Goal: Task Accomplishment & Management: Use online tool/utility

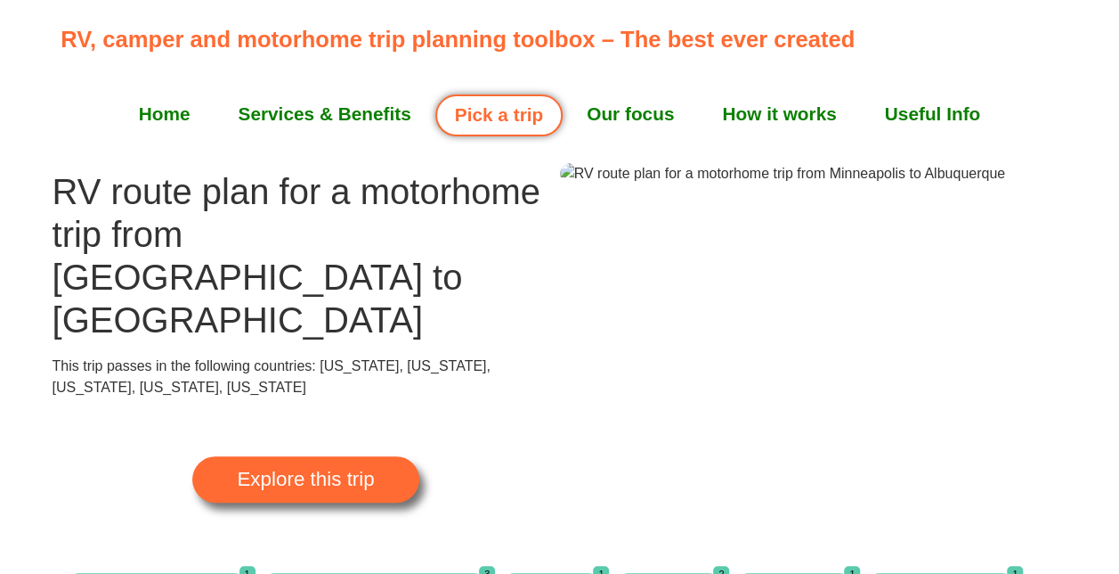
click at [159, 111] on link "Home" at bounding box center [165, 114] width 100 height 45
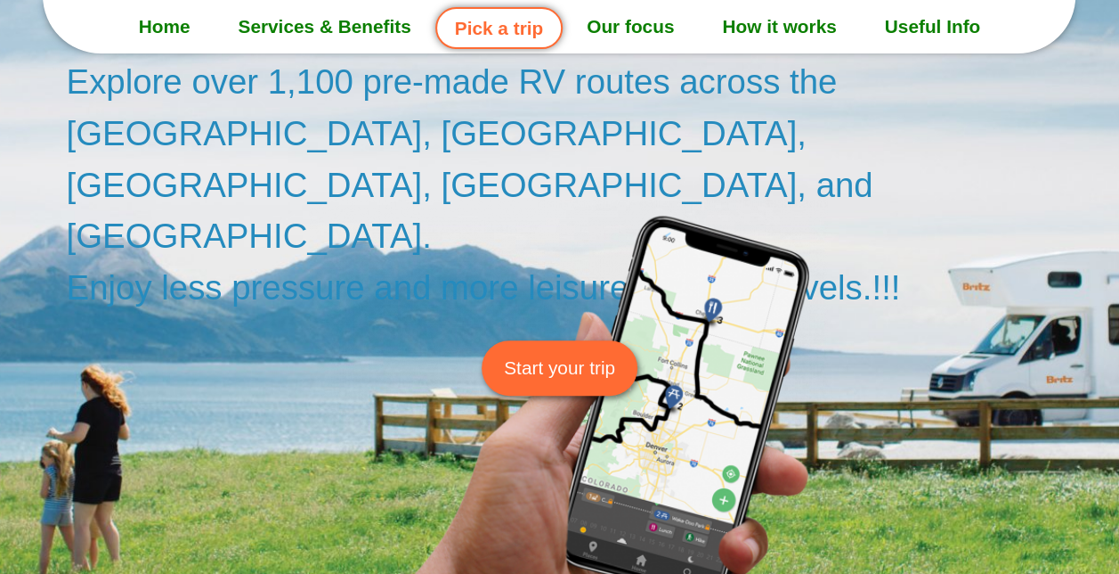
scroll to position [267, 0]
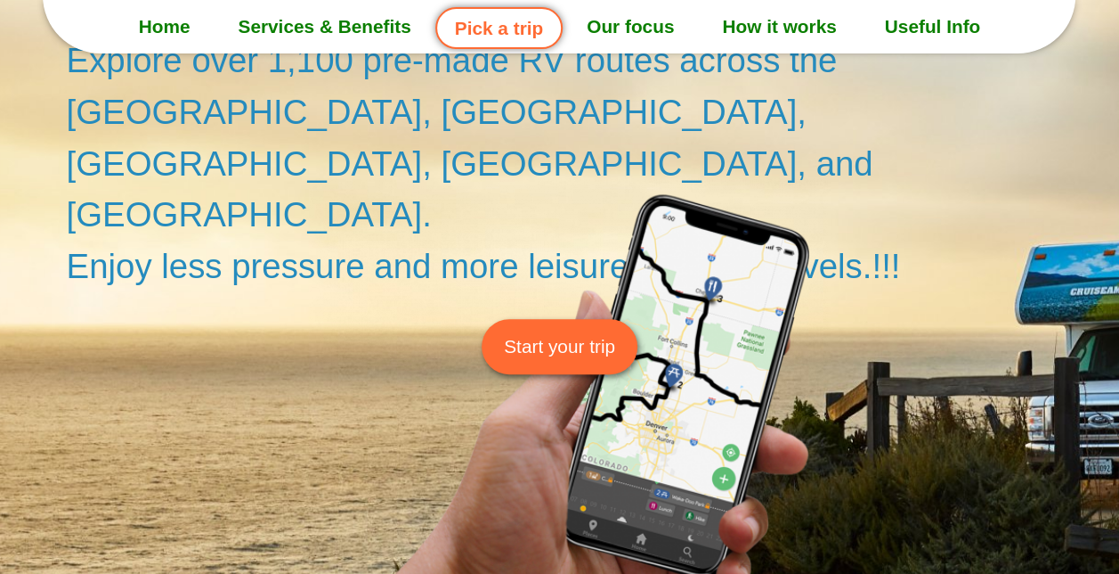
click at [581, 332] on span "Start your trip" at bounding box center [559, 346] width 111 height 28
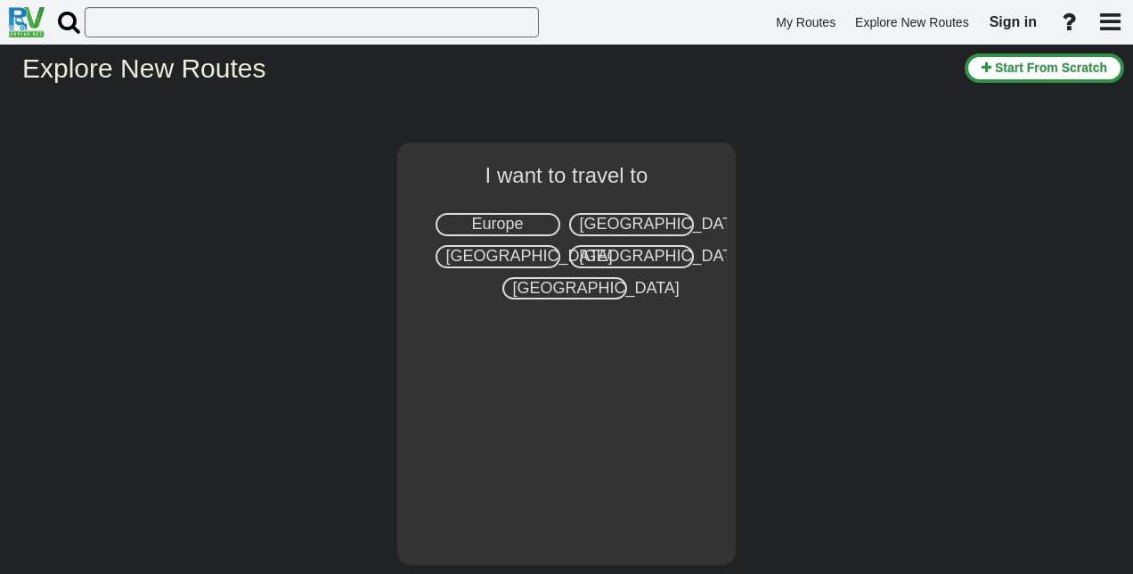
click at [604, 225] on span "[GEOGRAPHIC_DATA]" at bounding box center [663, 224] width 167 height 18
select select "number:2"
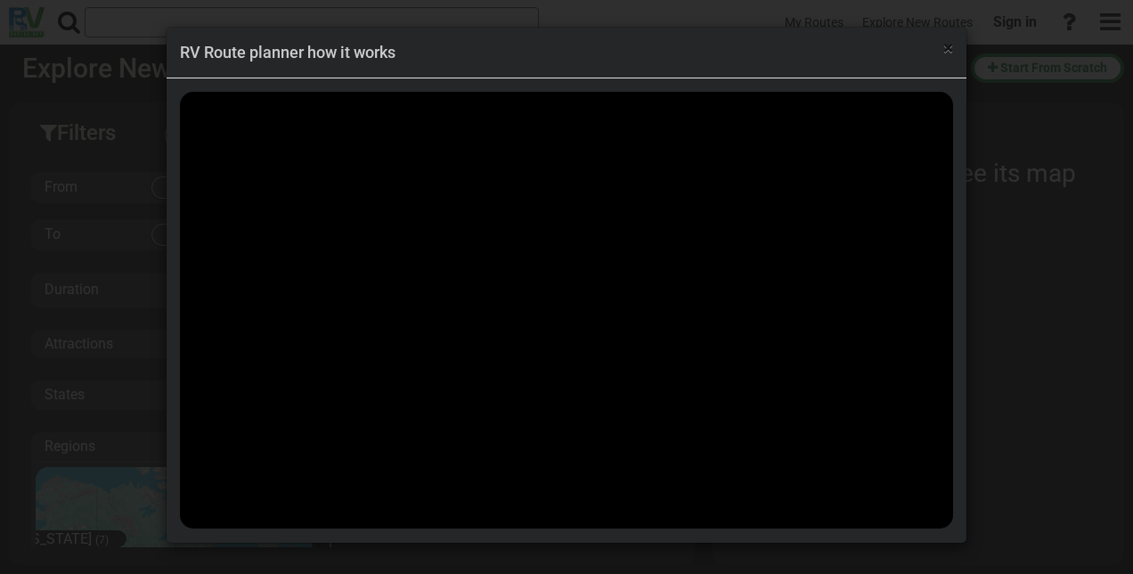
click at [951, 51] on span "×" at bounding box center [948, 47] width 10 height 21
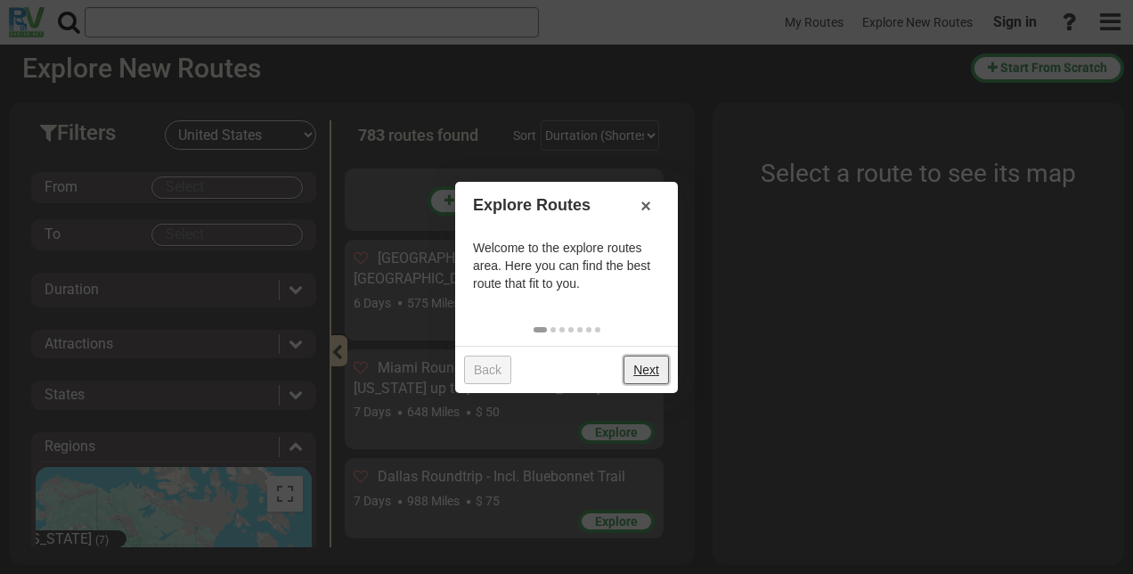
click at [647, 370] on link "Next" at bounding box center [645, 369] width 45 height 28
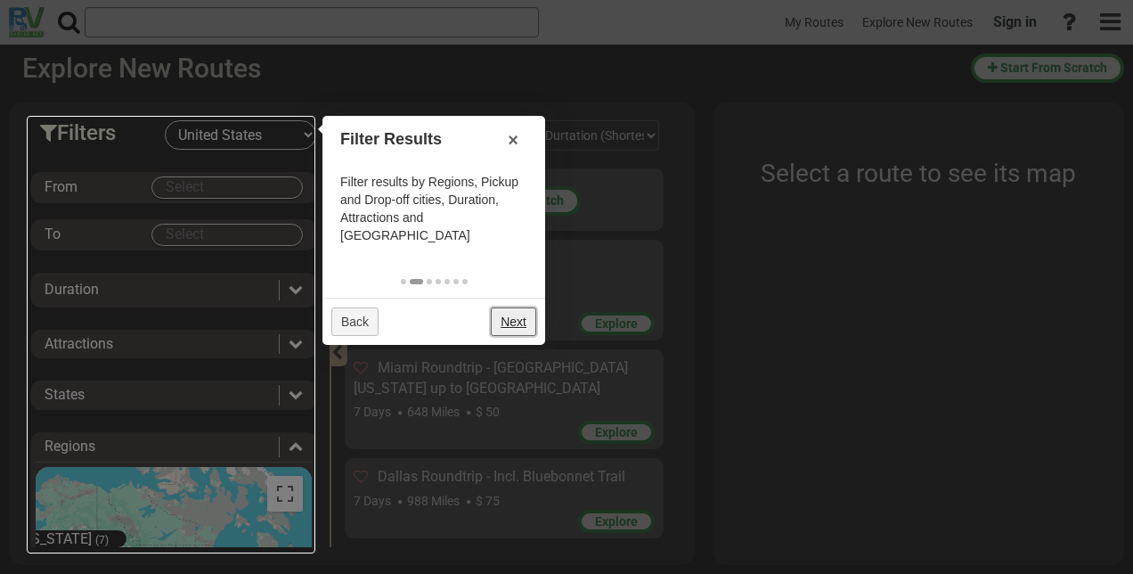
click at [517, 307] on link "Next" at bounding box center [513, 321] width 45 height 28
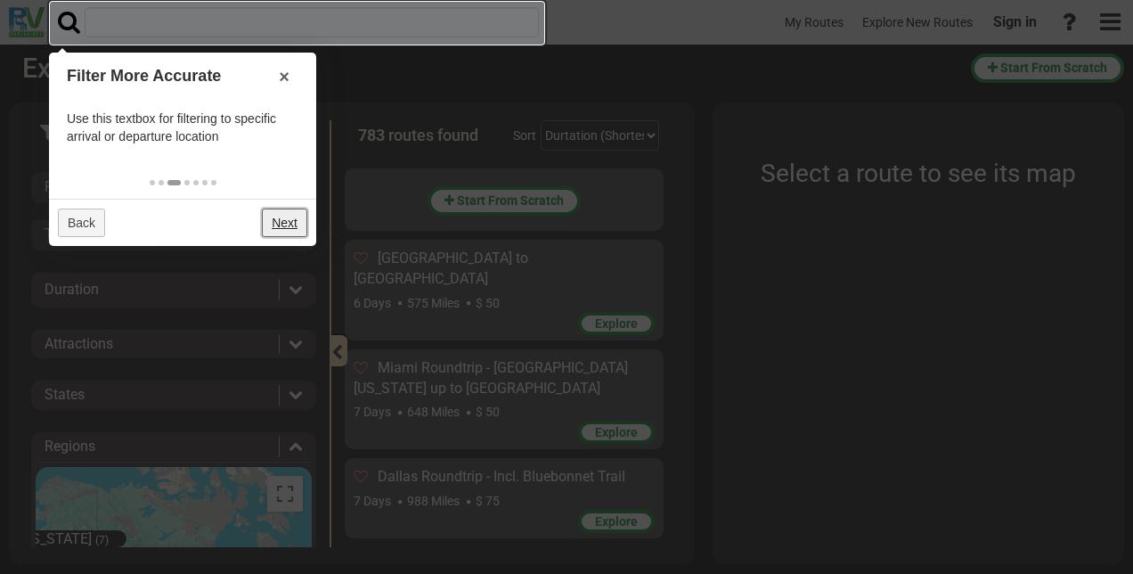
click at [286, 223] on link "Next" at bounding box center [284, 222] width 45 height 28
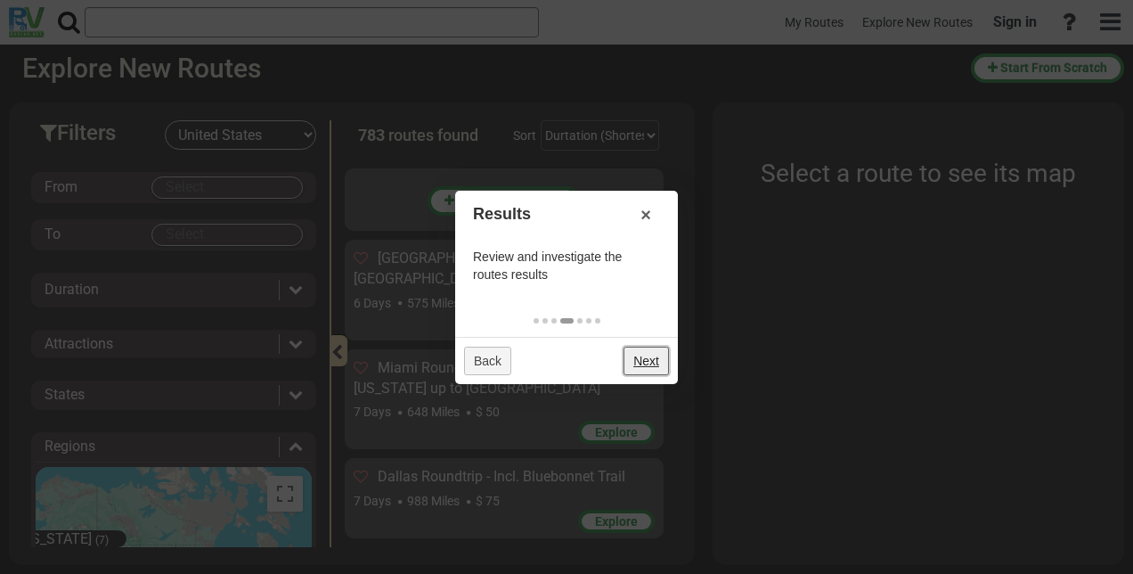
click at [642, 360] on link "Next" at bounding box center [645, 360] width 45 height 28
click at [657, 358] on link "Next" at bounding box center [645, 360] width 45 height 28
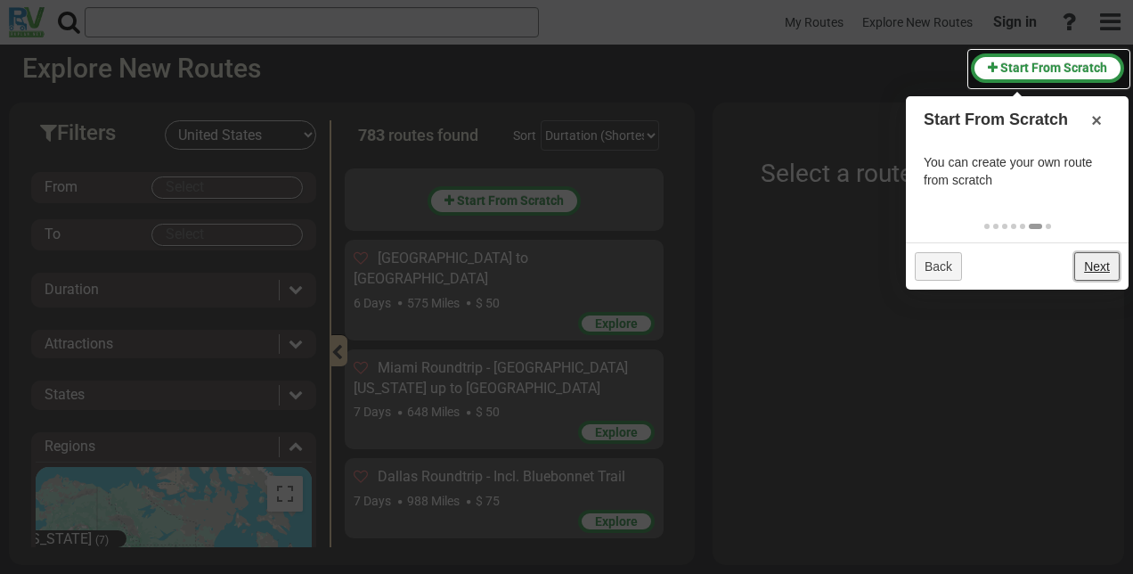
click at [1104, 266] on link "Next" at bounding box center [1096, 266] width 45 height 28
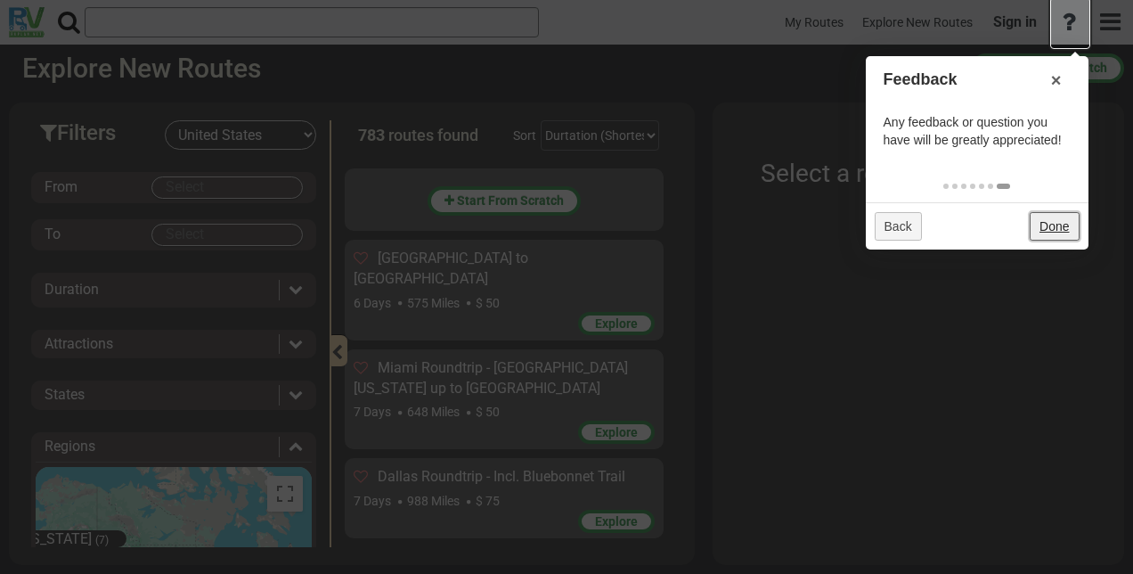
click at [1062, 228] on link "Done" at bounding box center [1053, 226] width 49 height 28
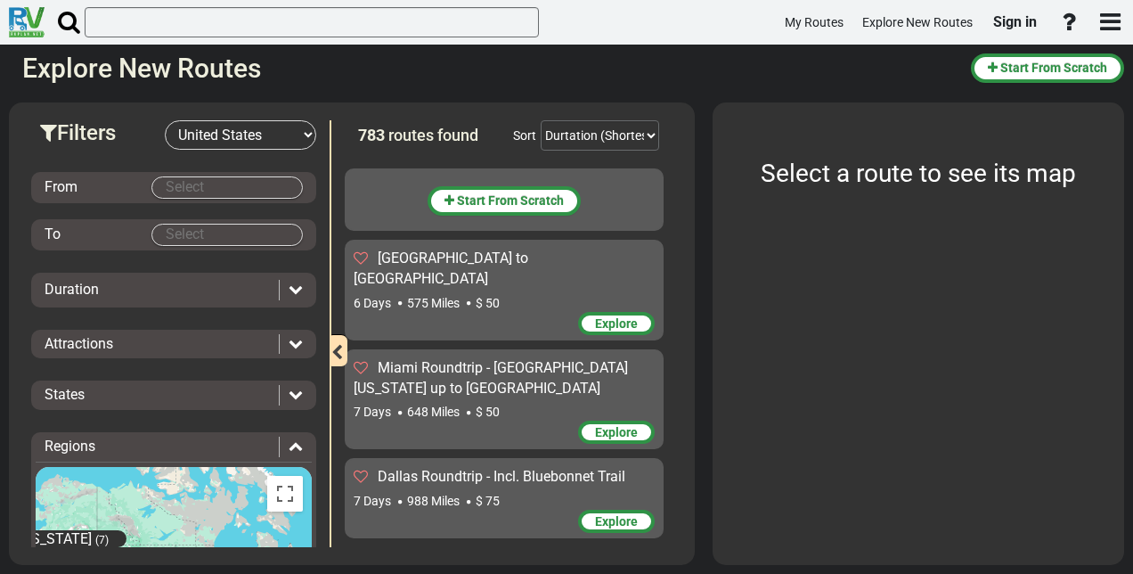
click at [179, 185] on body "My Routes Explore New Routes Sign in ×" at bounding box center [566, 287] width 1133 height 574
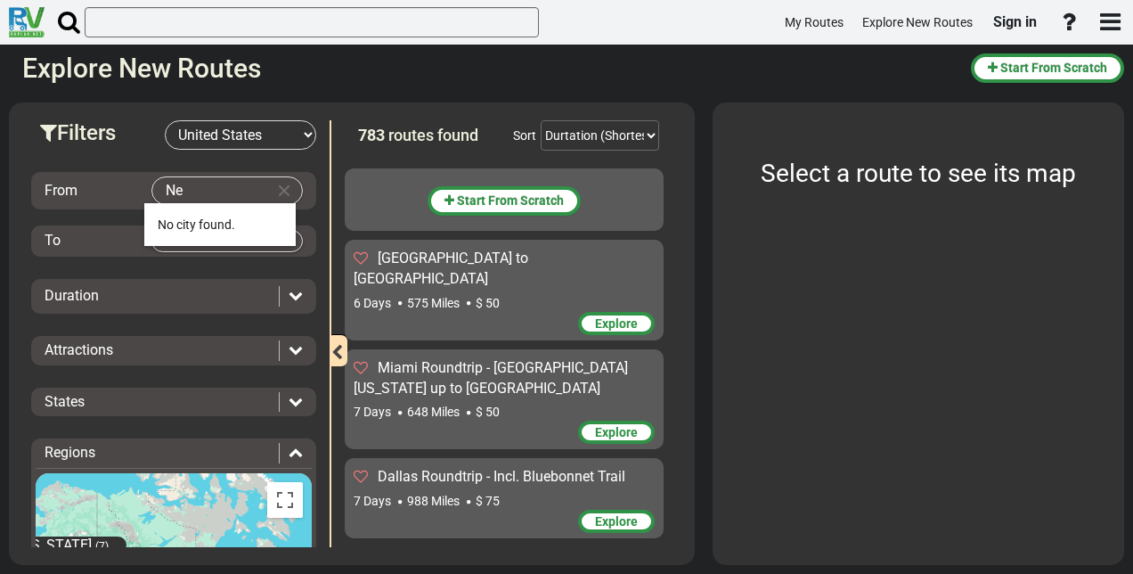
type input "N"
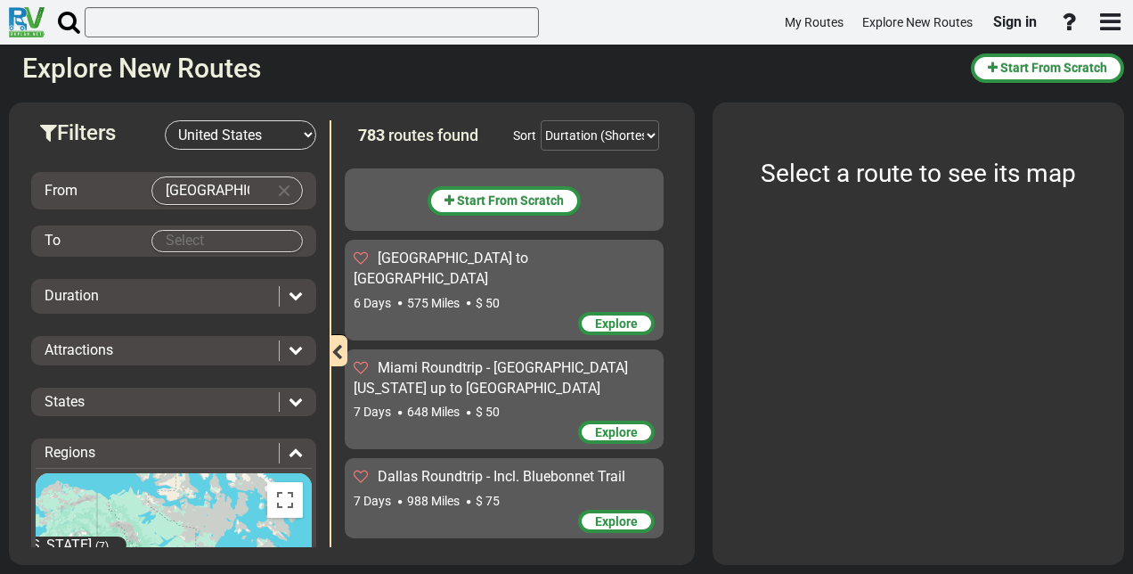
click at [159, 189] on body "My Routes Explore New Routes Sign in ×" at bounding box center [566, 287] width 1133 height 574
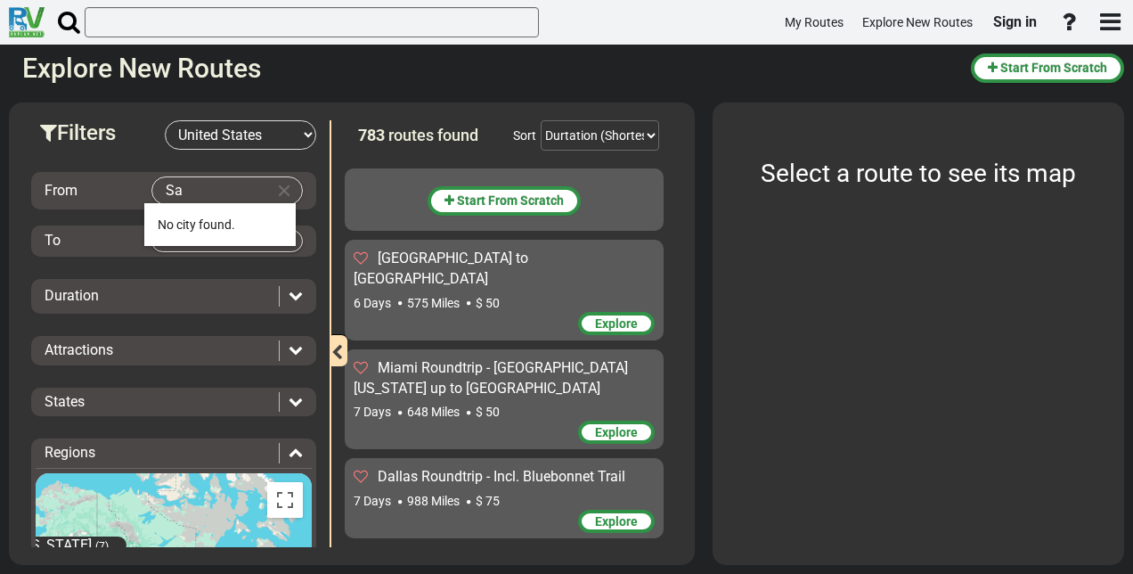
type input "S"
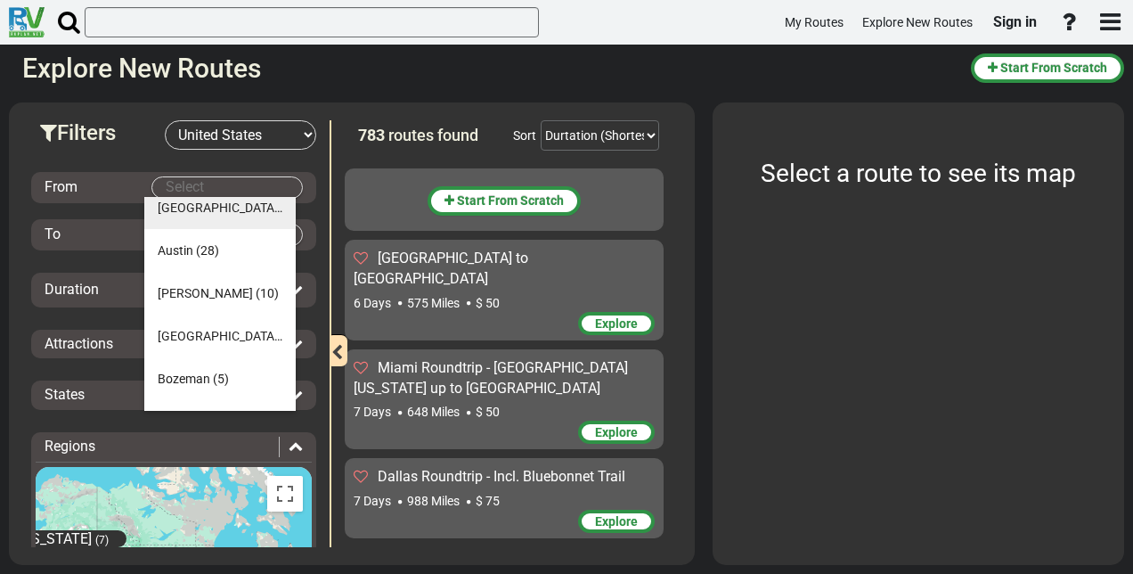
scroll to position [32, 0]
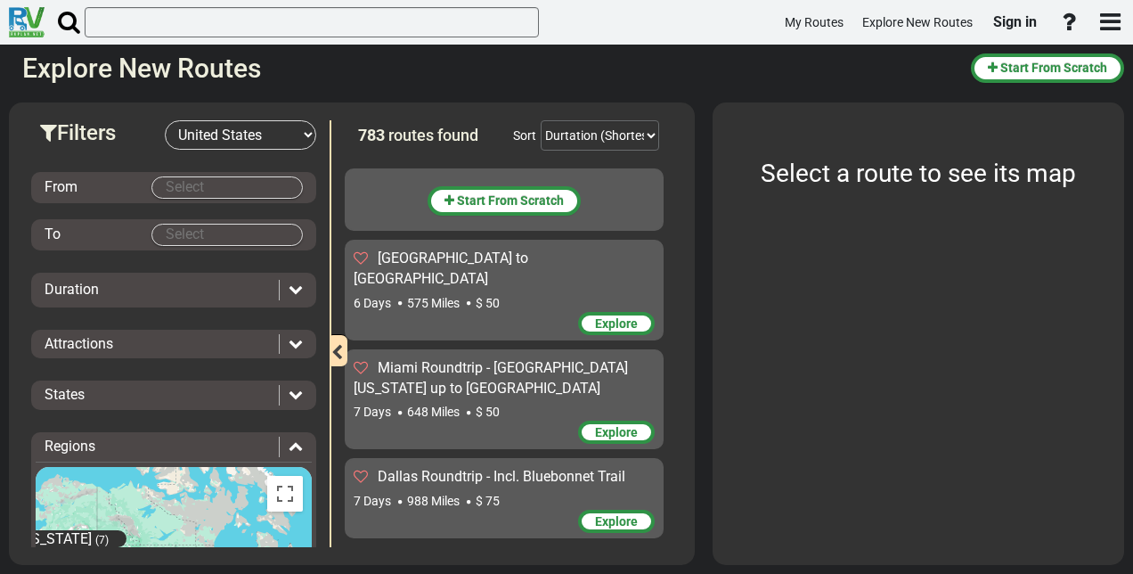
click at [205, 180] on body "My Routes Explore New Routes Sign in ×" at bounding box center [566, 287] width 1133 height 574
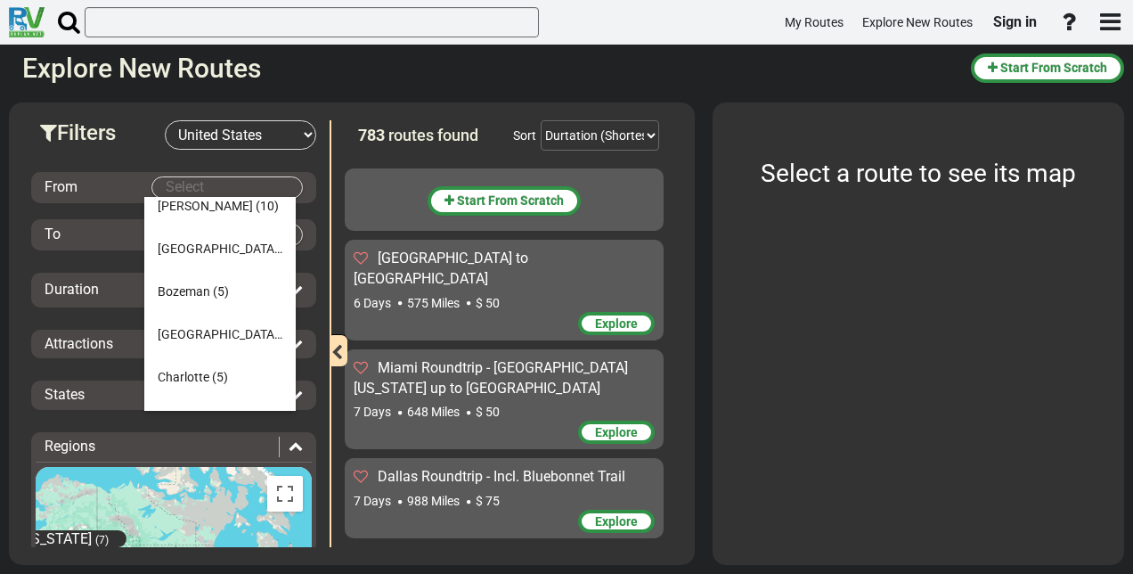
scroll to position [267, 0]
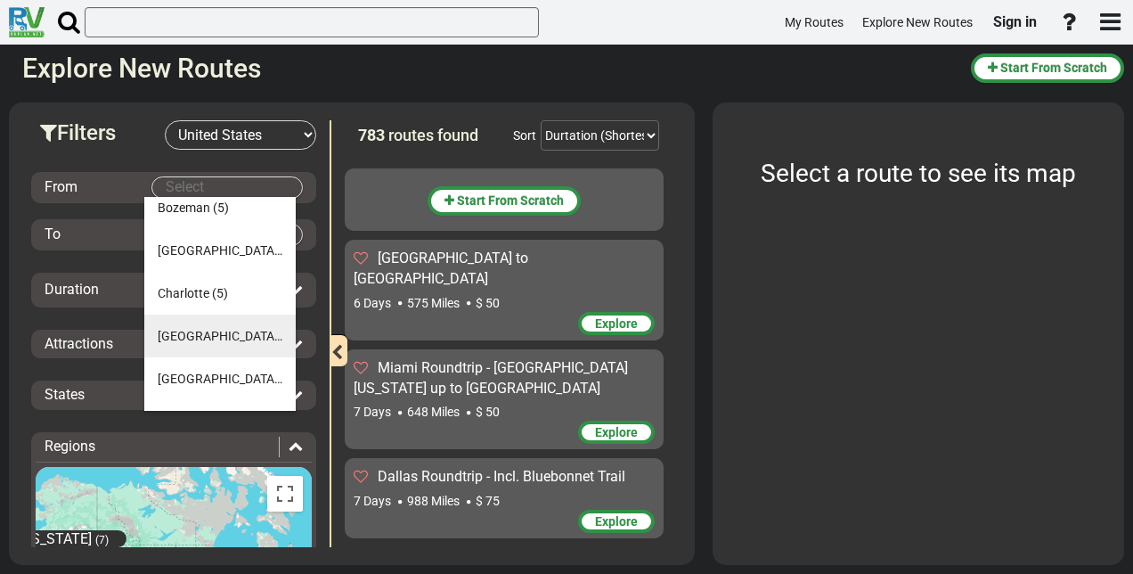
click at [192, 331] on span "Chicago" at bounding box center [220, 336] width 125 height 14
type input "Chicago"
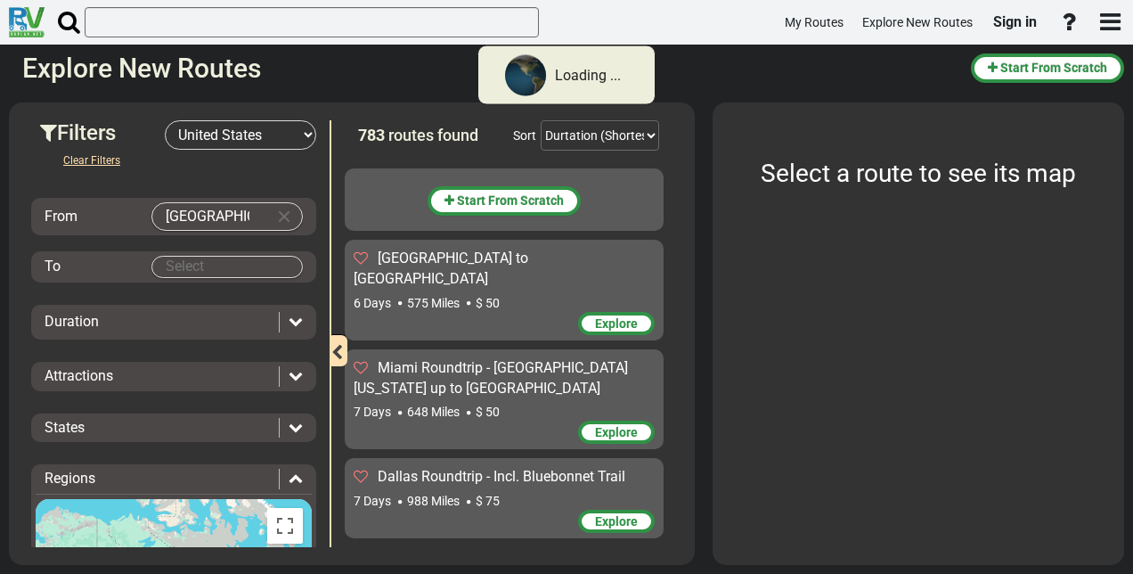
click at [210, 253] on div "To" at bounding box center [173, 266] width 285 height 31
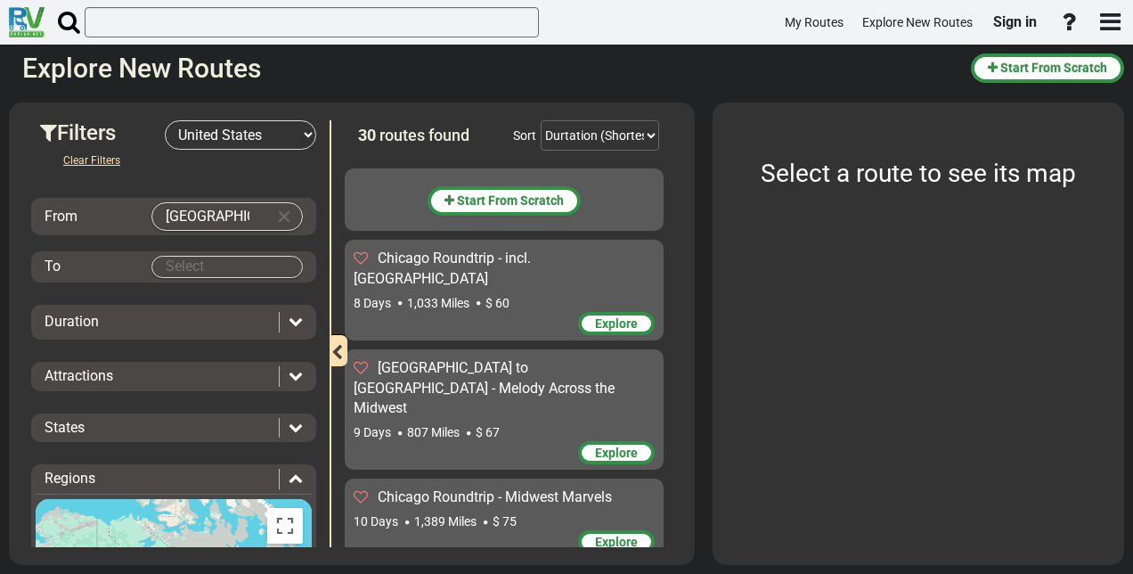
click at [217, 263] on body "My Routes Explore New Routes Sign in ×" at bounding box center [566, 287] width 1133 height 574
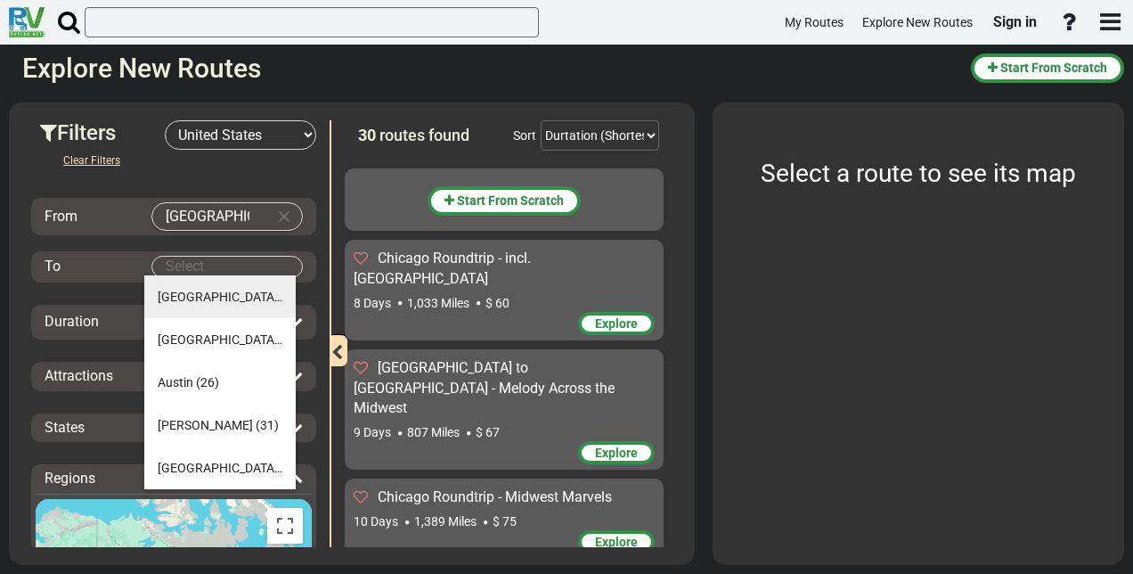
click at [212, 290] on span "Albuquerque" at bounding box center [220, 296] width 125 height 14
type input "Albuquerque"
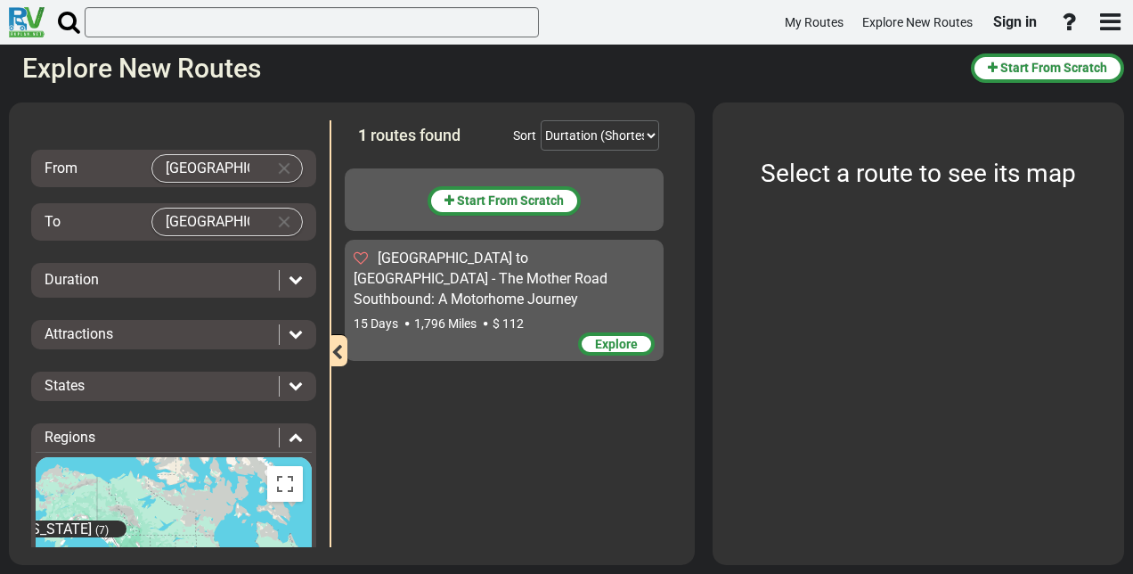
scroll to position [89, 0]
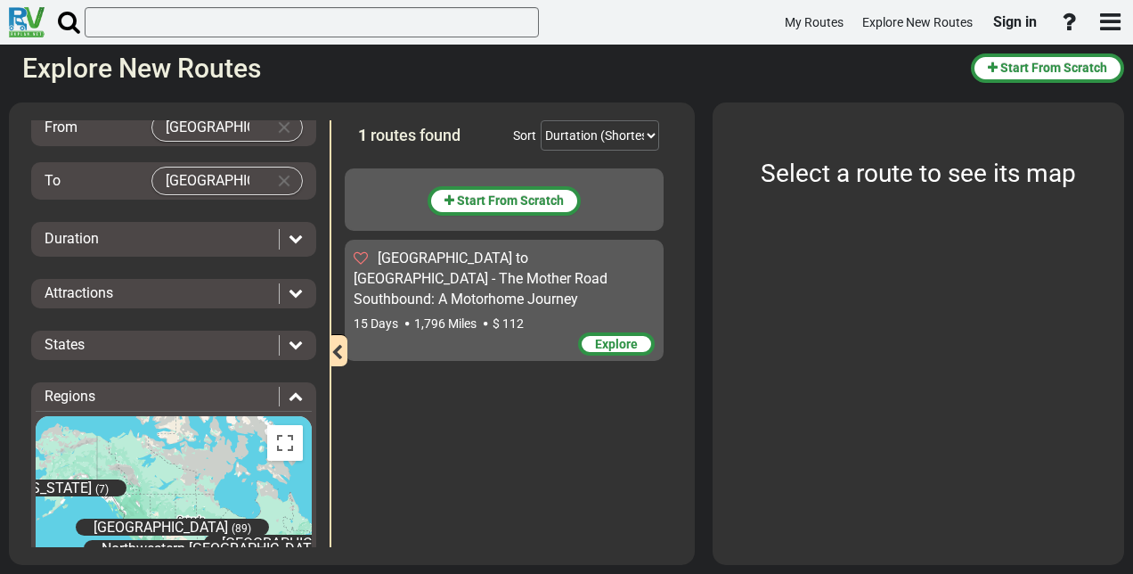
click at [289, 235] on icon at bounding box center [296, 238] width 14 height 14
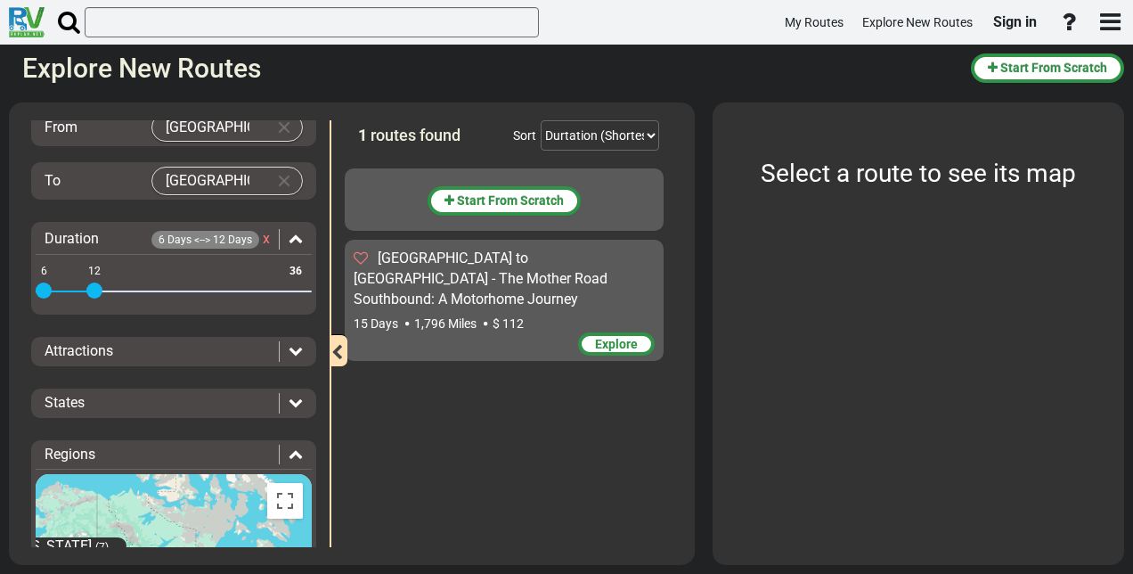
drag, startPoint x: 295, startPoint y: 286, endPoint x: 97, endPoint y: 281, distance: 197.7
click at [97, 282] on span at bounding box center [94, 290] width 16 height 16
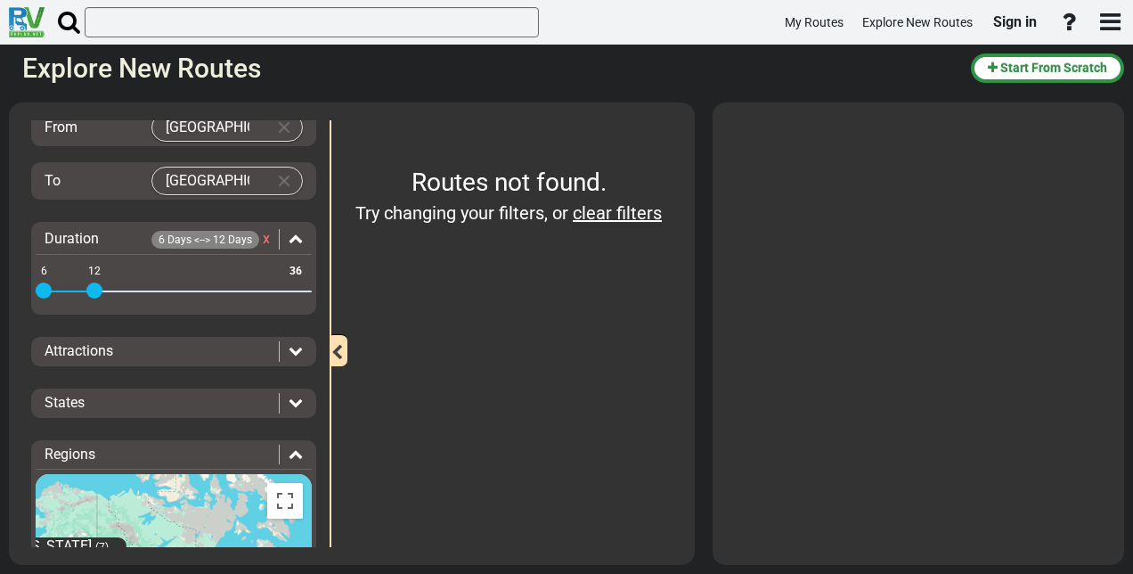
scroll to position [178, 0]
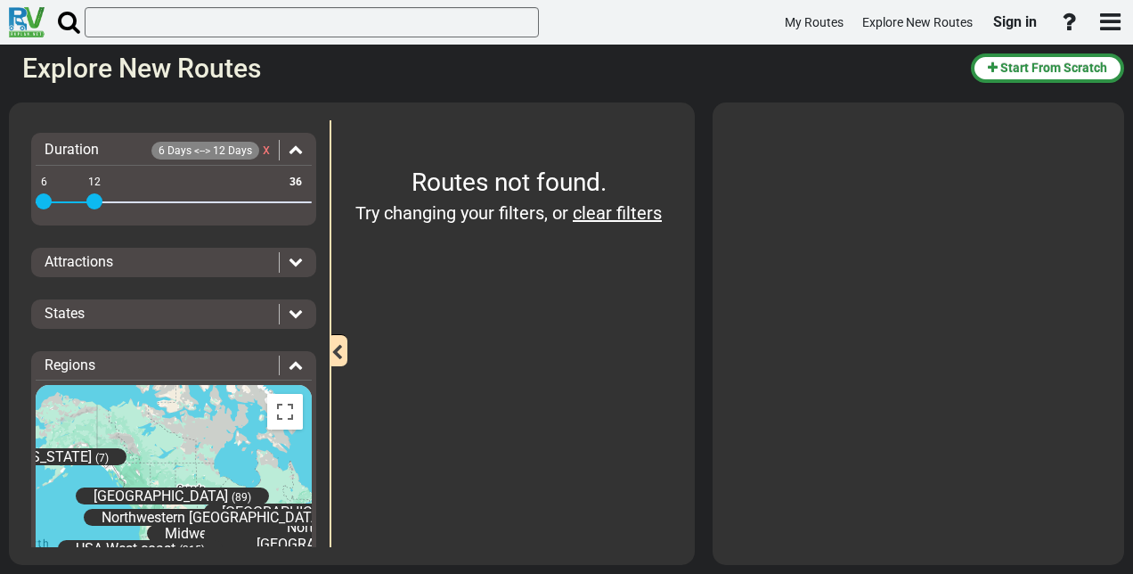
click at [289, 259] on icon at bounding box center [296, 261] width 14 height 14
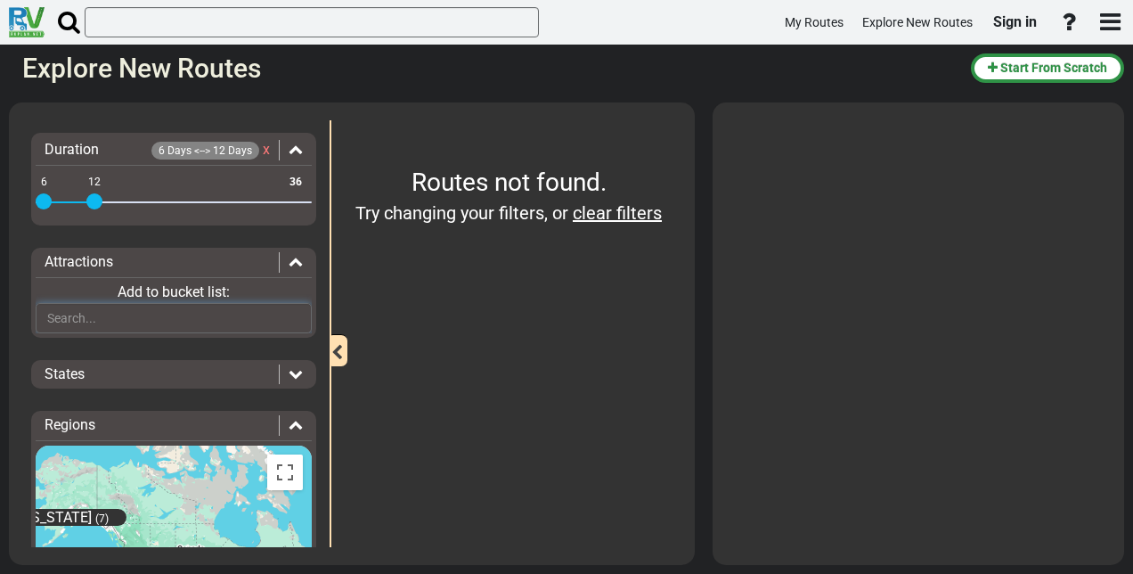
click at [190, 308] on input "text" at bounding box center [174, 318] width 276 height 30
click at [613, 216] on link "clear filters" at bounding box center [617, 212] width 89 height 21
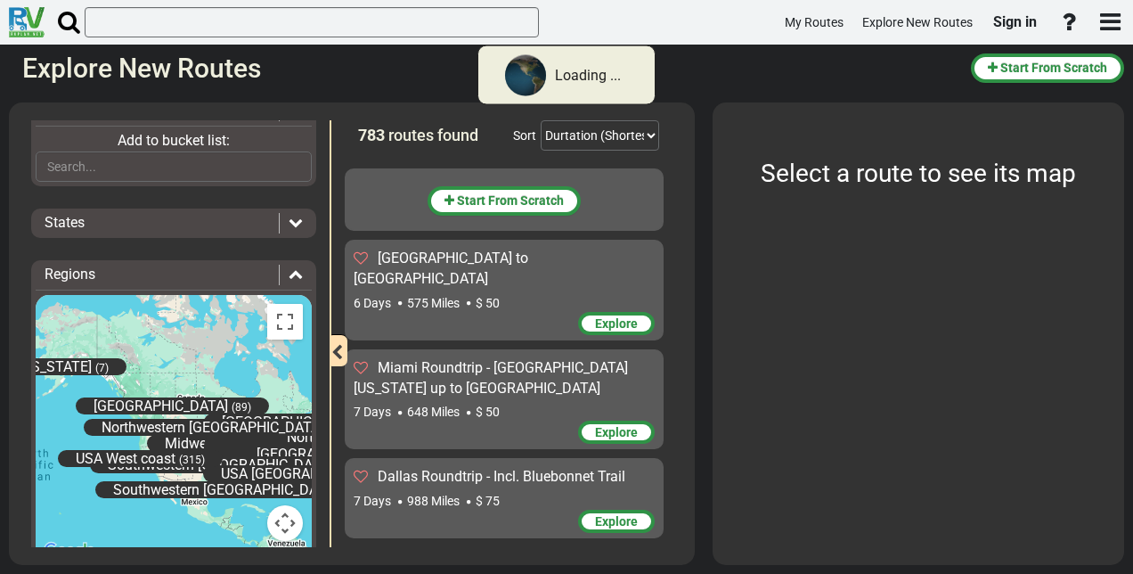
scroll to position [318, 0]
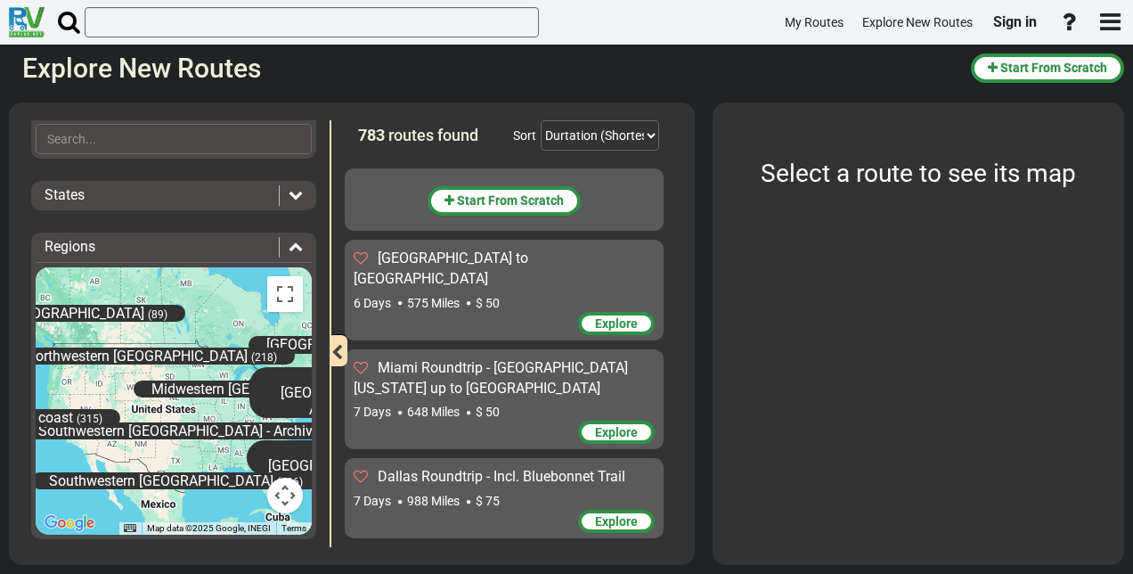
drag, startPoint x: 216, startPoint y: 396, endPoint x: 219, endPoint y: 327, distance: 69.6
click at [219, 327] on div "Alaska (7) East Canada (99) Midwestern USA (320) Northeastern USA - Archived (2…" at bounding box center [174, 400] width 276 height 267
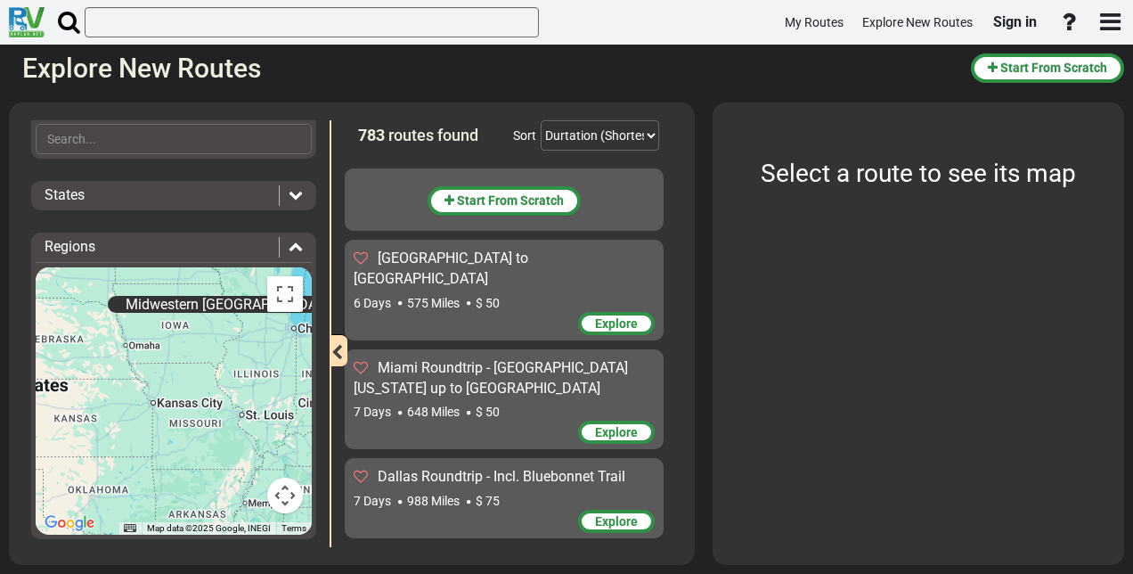
click at [244, 416] on div "Alaska (7) East Canada (99) Midwestern USA (320) Northeastern USA - Archived (2…" at bounding box center [174, 400] width 276 height 267
click at [240, 417] on div "Alaska (7) East Canada (99) Midwestern USA (320) Northeastern USA - Archived (2…" at bounding box center [174, 400] width 276 height 267
click at [204, 417] on div "Alaska (7) East Canada (99) Midwestern USA (320) Northeastern USA - Archived (2…" at bounding box center [174, 400] width 276 height 267
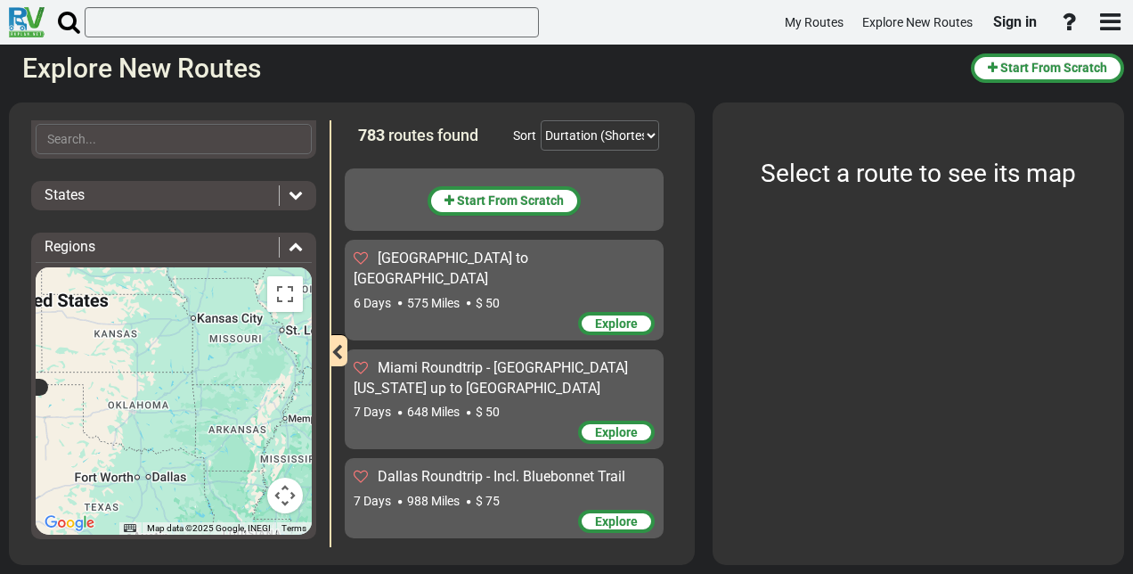
drag, startPoint x: 203, startPoint y: 417, endPoint x: 246, endPoint y: 331, distance: 95.6
click at [246, 331] on div "Alaska (7) East Canada (99) Midwestern USA (320) Northeastern USA - Archived (2…" at bounding box center [174, 400] width 276 height 267
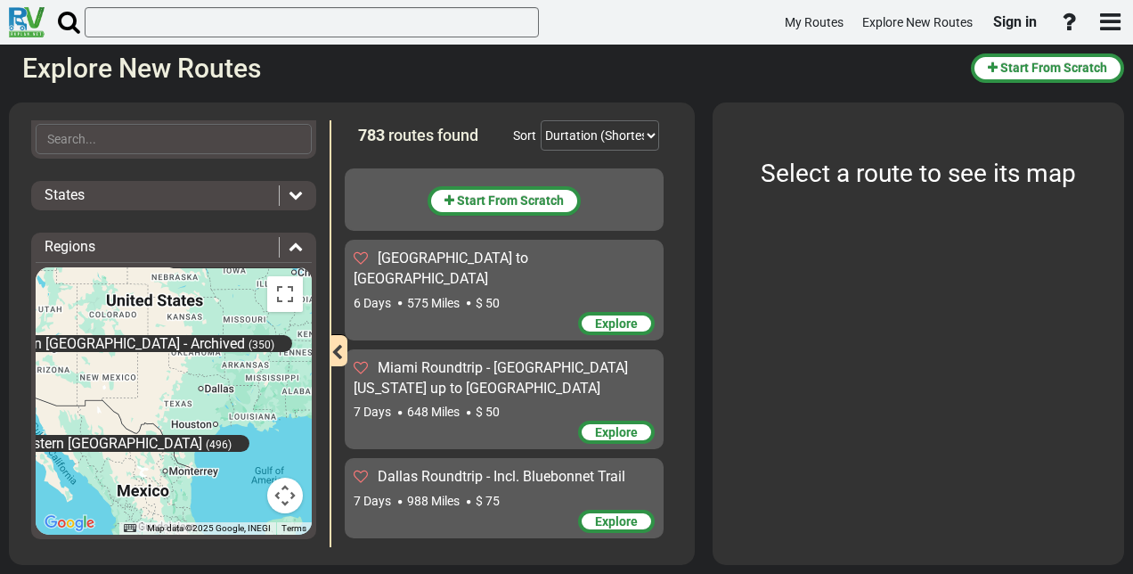
drag, startPoint x: 210, startPoint y: 383, endPoint x: 237, endPoint y: 337, distance: 53.5
click at [237, 337] on div "Alaska (7) East Canada (99) Midwestern USA (320) Northeastern USA - Archived (2…" at bounding box center [174, 400] width 276 height 267
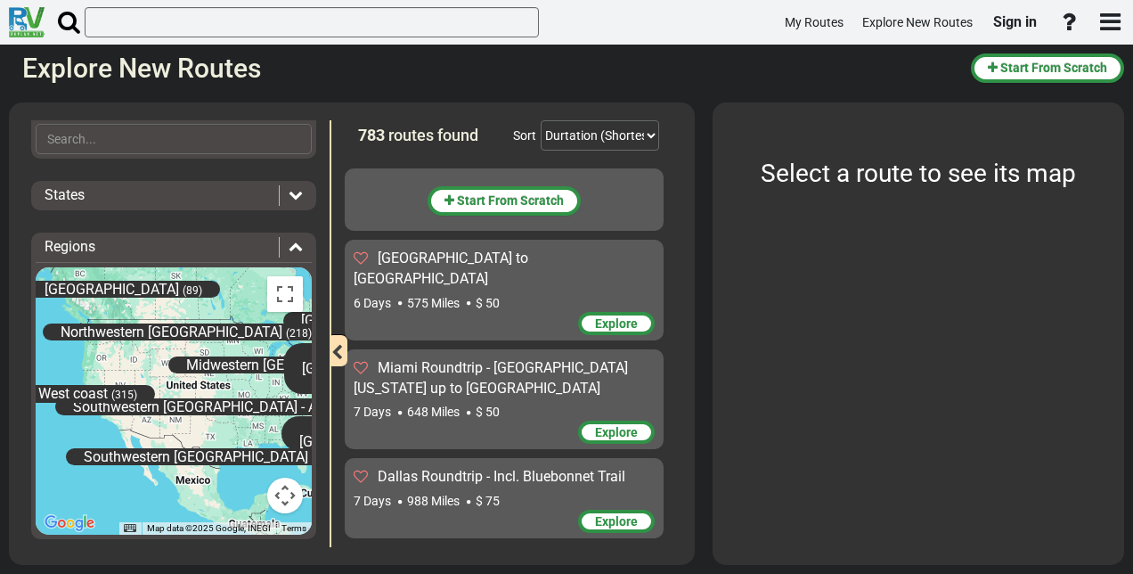
click at [318, 269] on div "Filters -- Select Destination -- Europe United States Canada Australia New Zeal…" at bounding box center [174, 333] width 312 height 427
click at [290, 239] on icon at bounding box center [296, 246] width 14 height 14
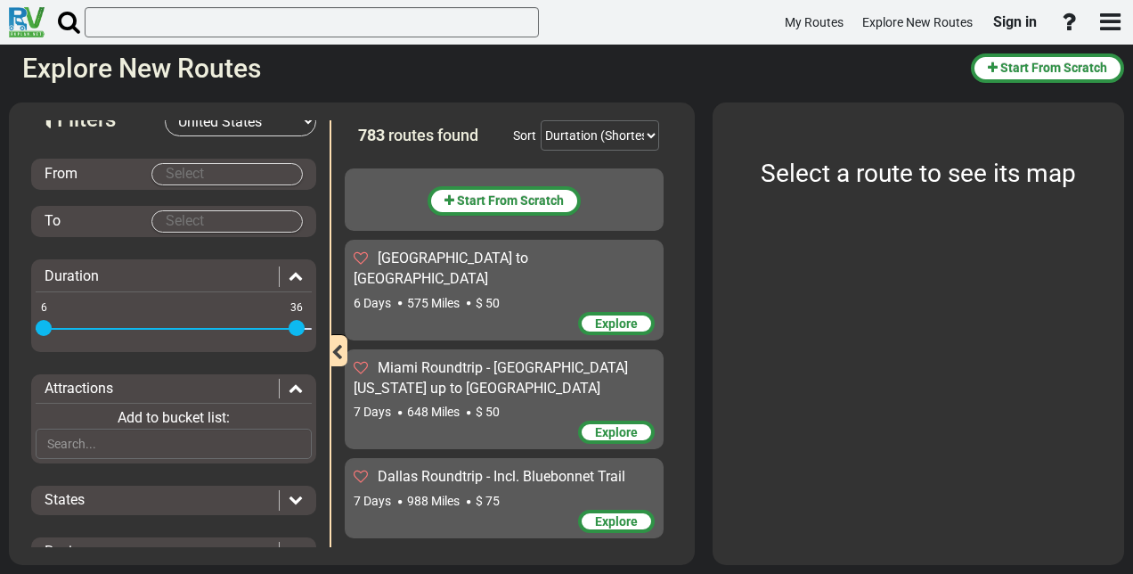
scroll to position [0, 0]
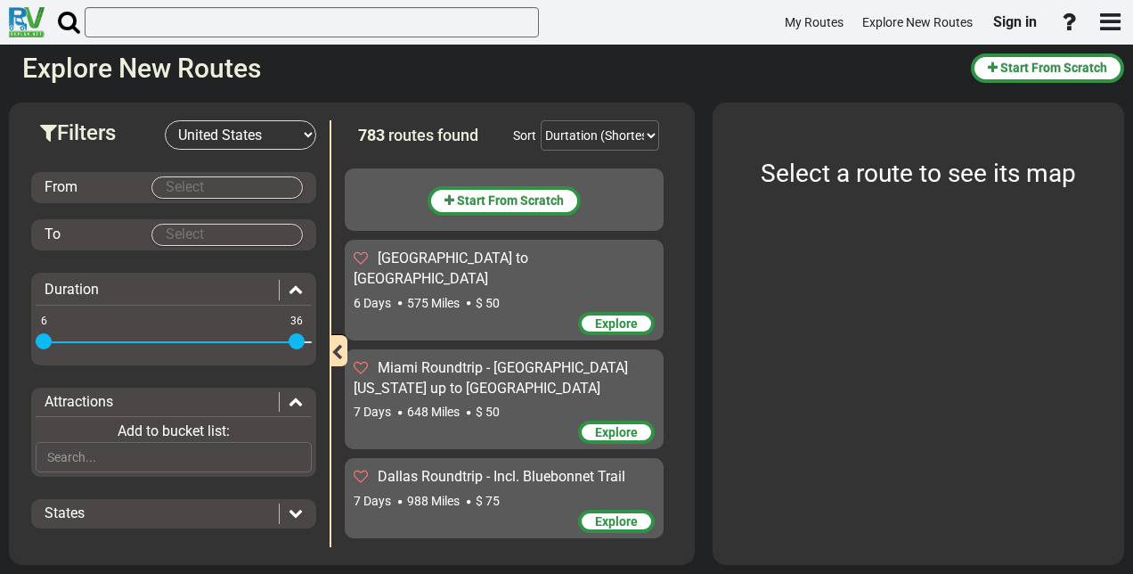
click at [300, 131] on select "-- Select Destination -- Europe United States Canada Australia New Zealand" at bounding box center [240, 134] width 151 height 29
click at [165, 120] on select "-- Select Destination -- Europe United States Canada Australia New Zealand" at bounding box center [240, 134] width 151 height 29
click at [190, 190] on body "My Routes Explore New Routes Sign in ×" at bounding box center [566, 287] width 1133 height 574
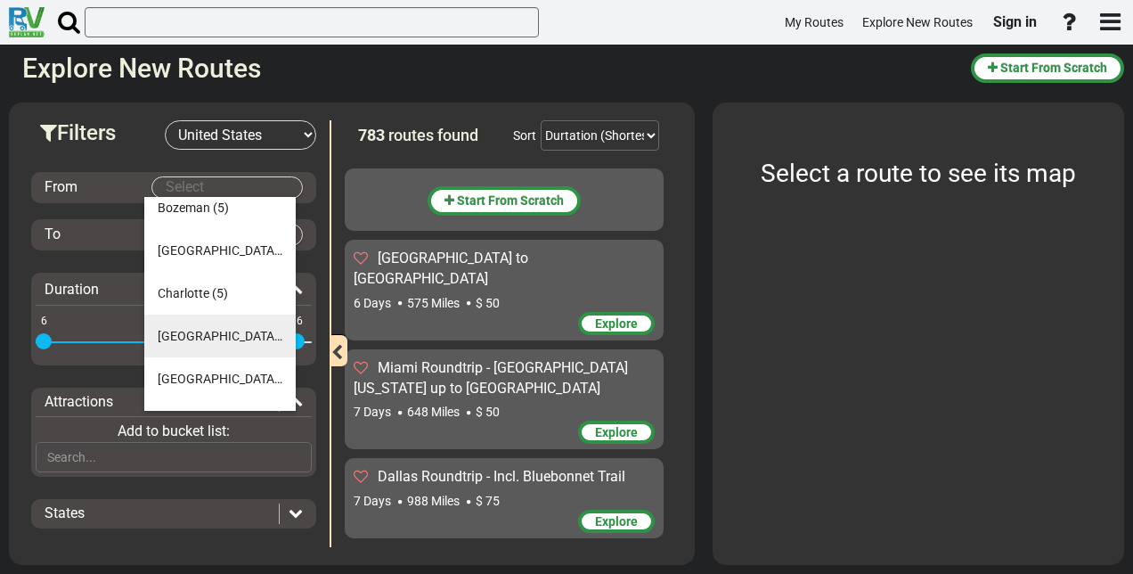
click at [182, 338] on span "Chicago" at bounding box center [220, 336] width 125 height 14
type input "Chicago"
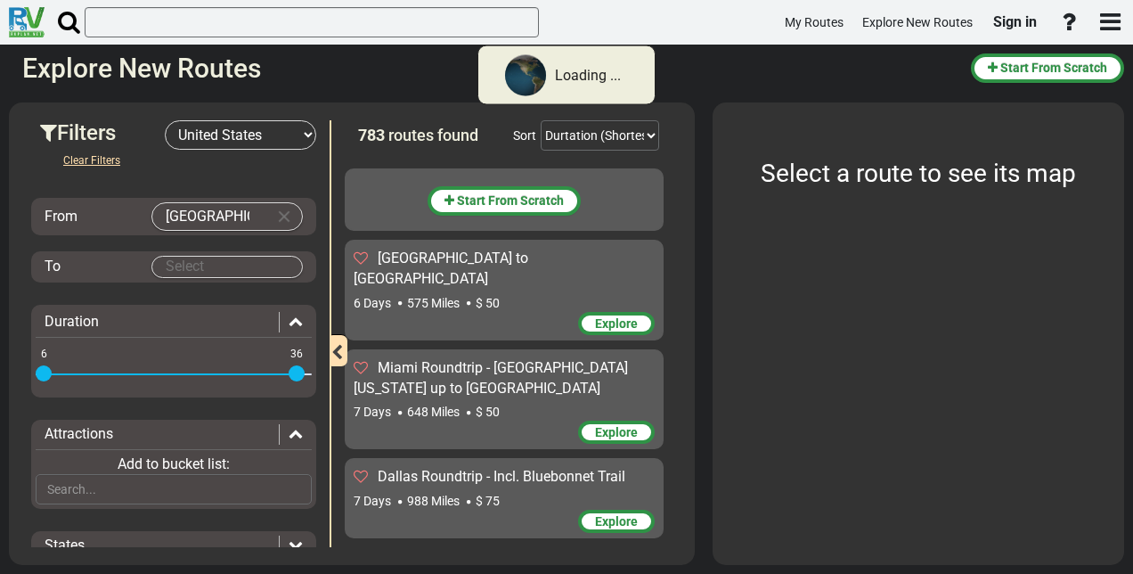
click at [224, 267] on body "Loading ... My Routes Explore New Routes Sign in × Name" at bounding box center [566, 287] width 1133 height 574
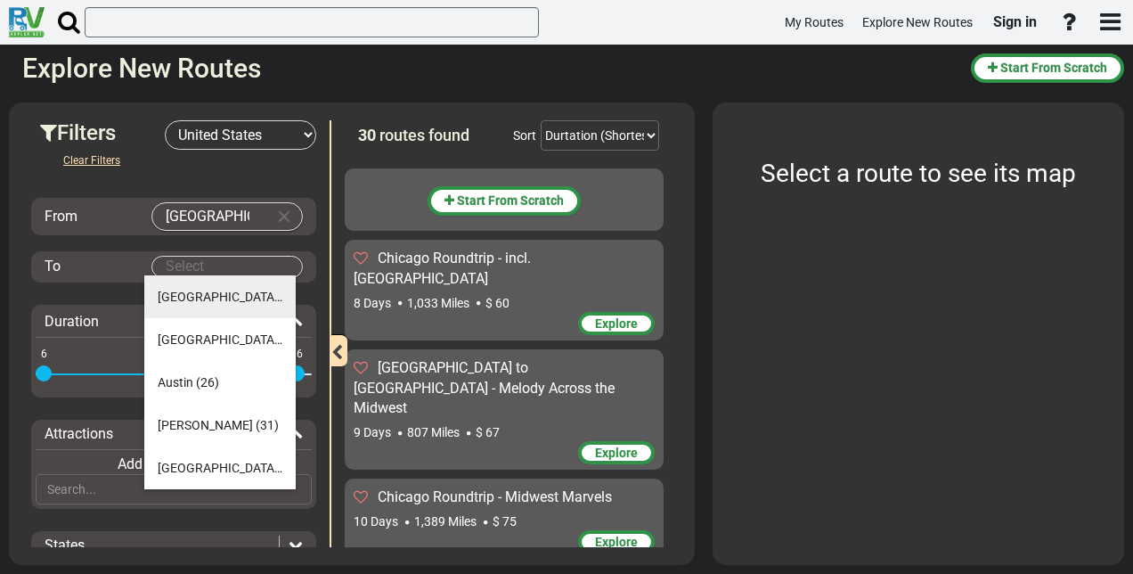
click at [201, 294] on span "Albuquerque" at bounding box center [220, 296] width 125 height 14
type input "Albuquerque"
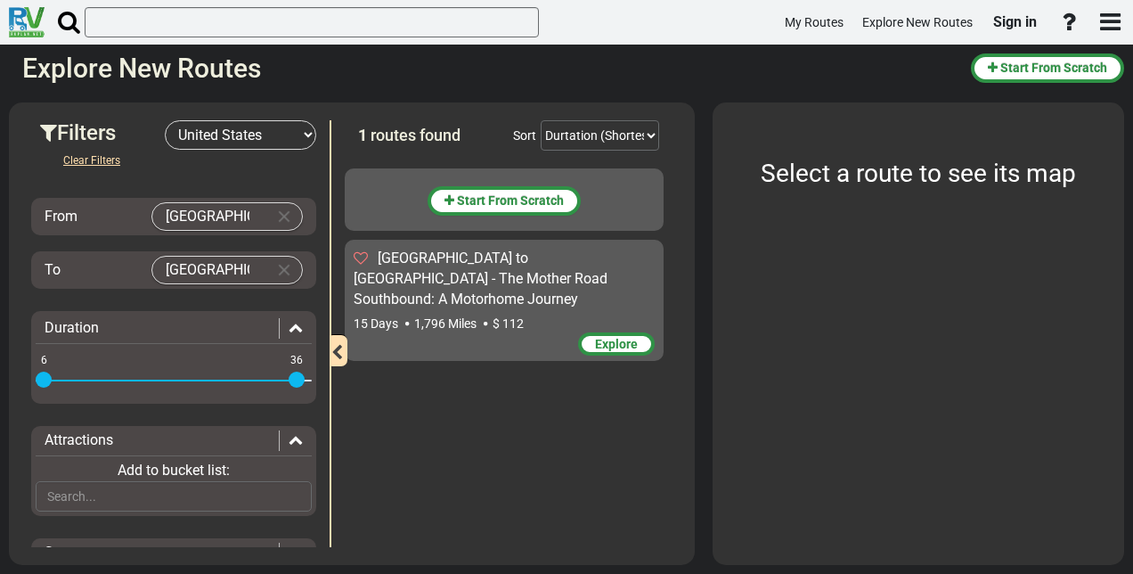
click at [457, 276] on span "Chicago to Albuquerque - The Mother Road Southbound: A Motorhome Journey" at bounding box center [481, 278] width 254 height 58
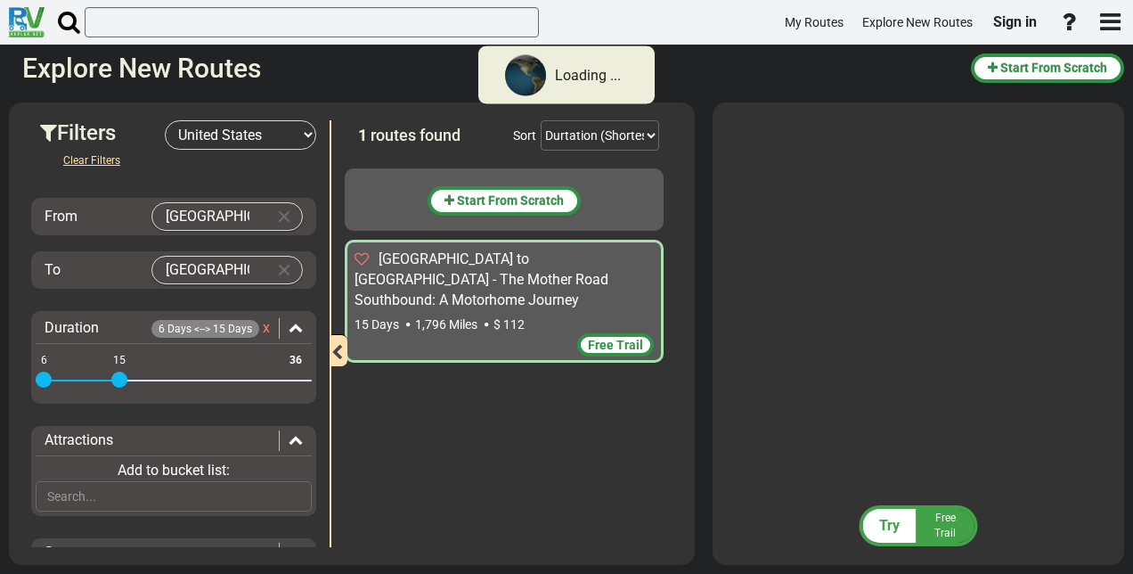
drag, startPoint x: 297, startPoint y: 376, endPoint x: 121, endPoint y: 372, distance: 175.5
click at [121, 372] on span at bounding box center [119, 379] width 16 height 16
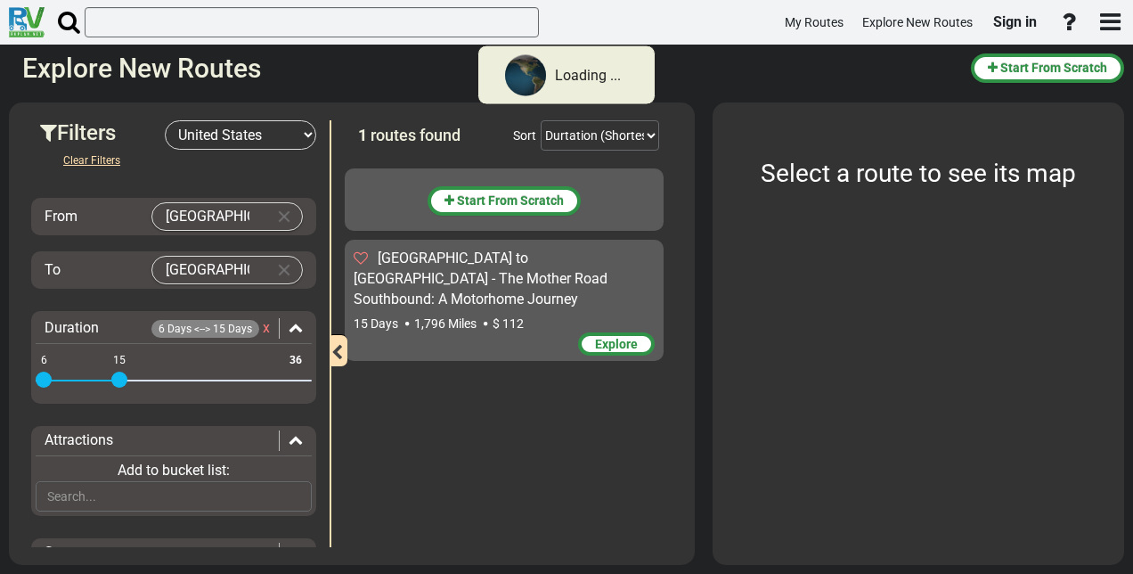
click at [622, 337] on span "Explore" at bounding box center [616, 344] width 43 height 14
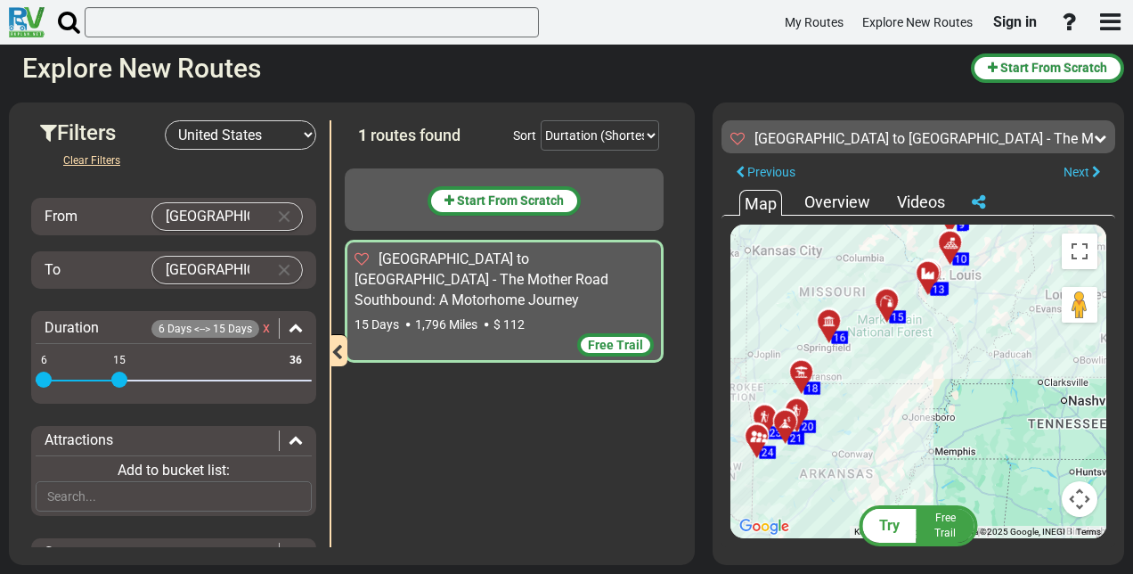
drag, startPoint x: 846, startPoint y: 331, endPoint x: 948, endPoint y: 362, distance: 106.2
click at [948, 362] on div "To activate drag with keyboard, press Alt + Enter. Once in keyboard drag state,…" at bounding box center [918, 380] width 376 height 313
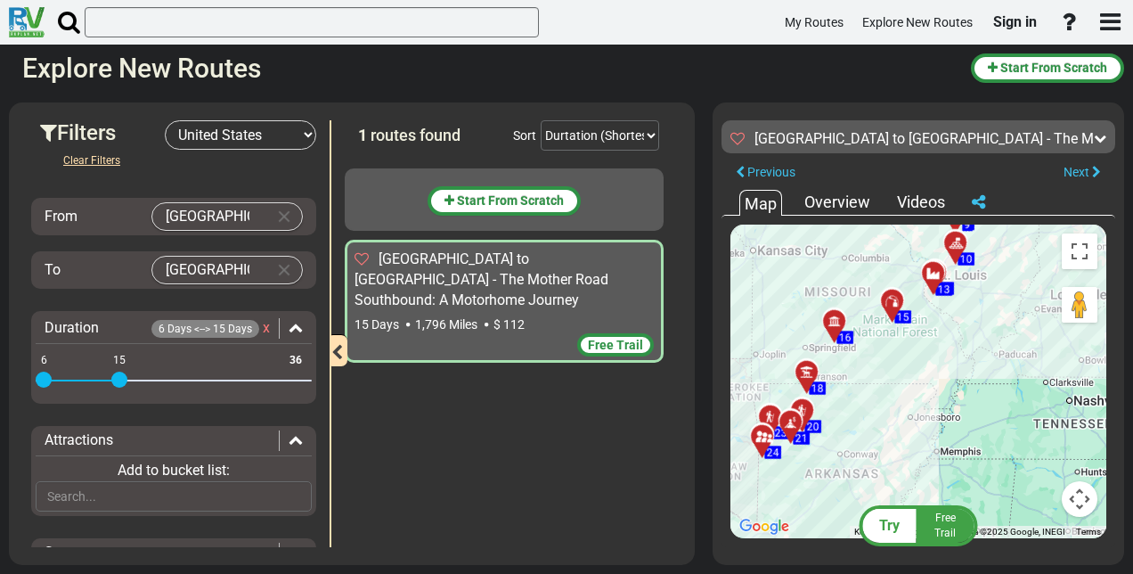
click at [933, 269] on icon at bounding box center [933, 273] width 18 height 14
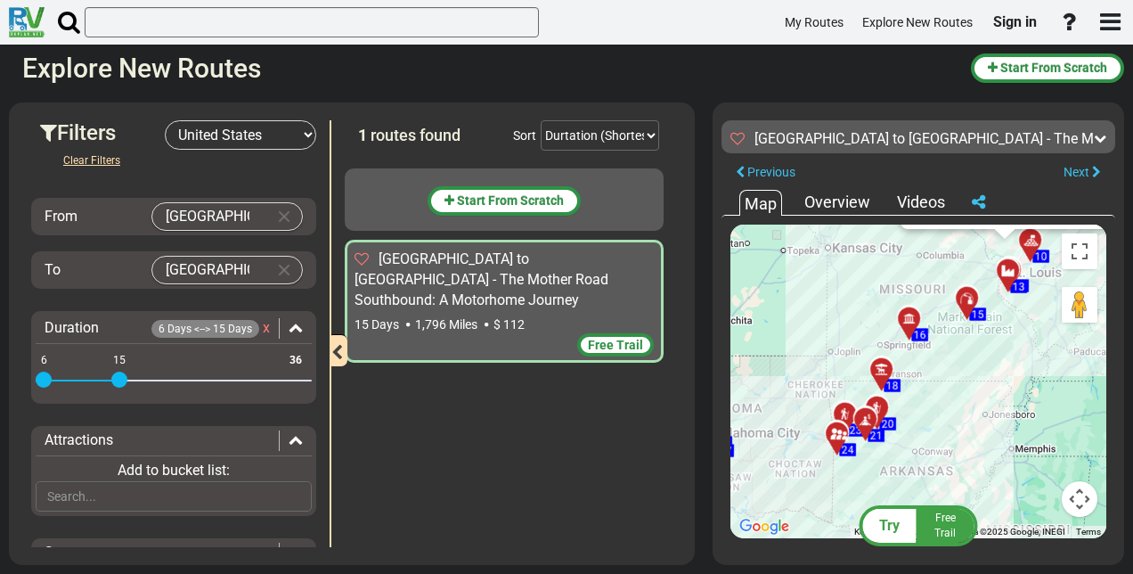
drag, startPoint x: 972, startPoint y: 443, endPoint x: 1049, endPoint y: 346, distance: 123.6
click at [1049, 346] on div "To activate drag with keyboard, press Alt + Enter. Once in keyboard drag state,…" at bounding box center [918, 380] width 376 height 313
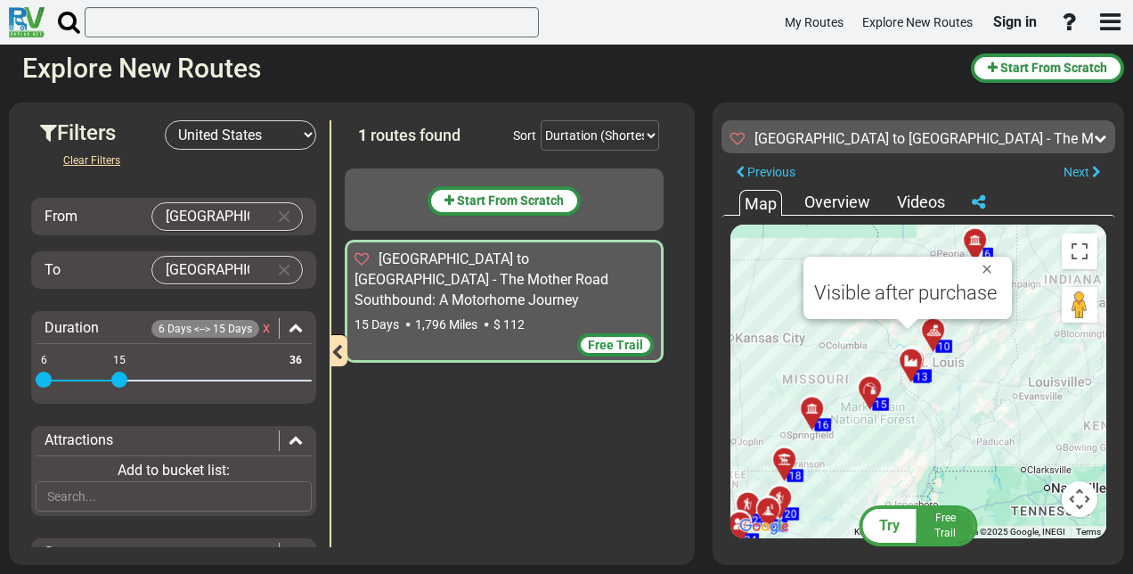
drag, startPoint x: 995, startPoint y: 363, endPoint x: 895, endPoint y: 453, distance: 134.3
click at [895, 453] on div "To activate drag with keyboard, press Alt + Enter. Once in keyboard drag state,…" at bounding box center [918, 380] width 376 height 313
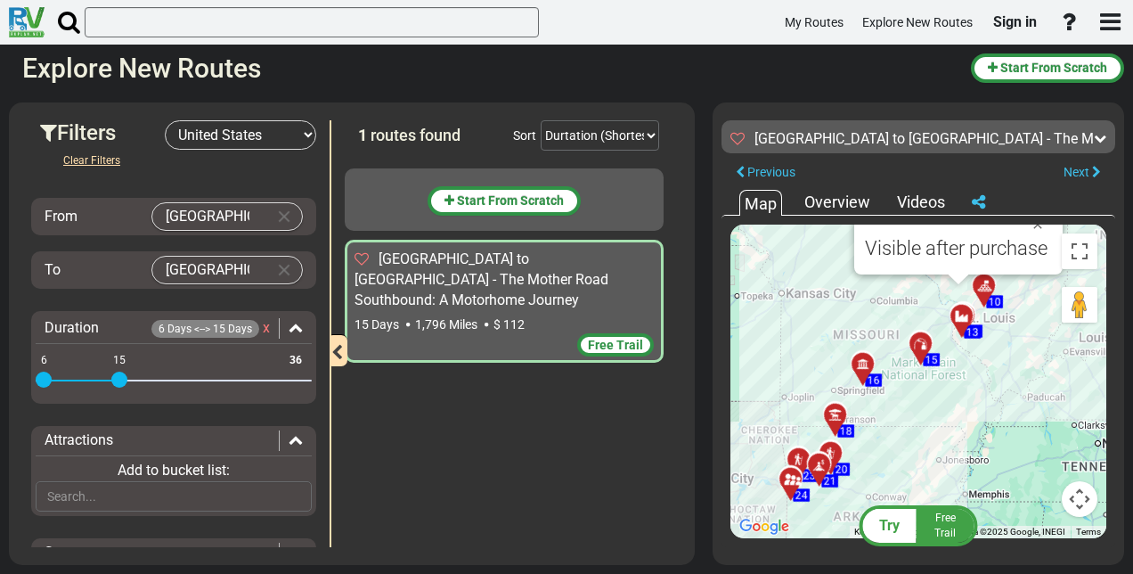
drag, startPoint x: 923, startPoint y: 406, endPoint x: 976, endPoint y: 362, distance: 69.6
click at [976, 362] on div "To activate drag with keyboard, press Alt + Enter. Once in keyboard drag state,…" at bounding box center [918, 380] width 376 height 313
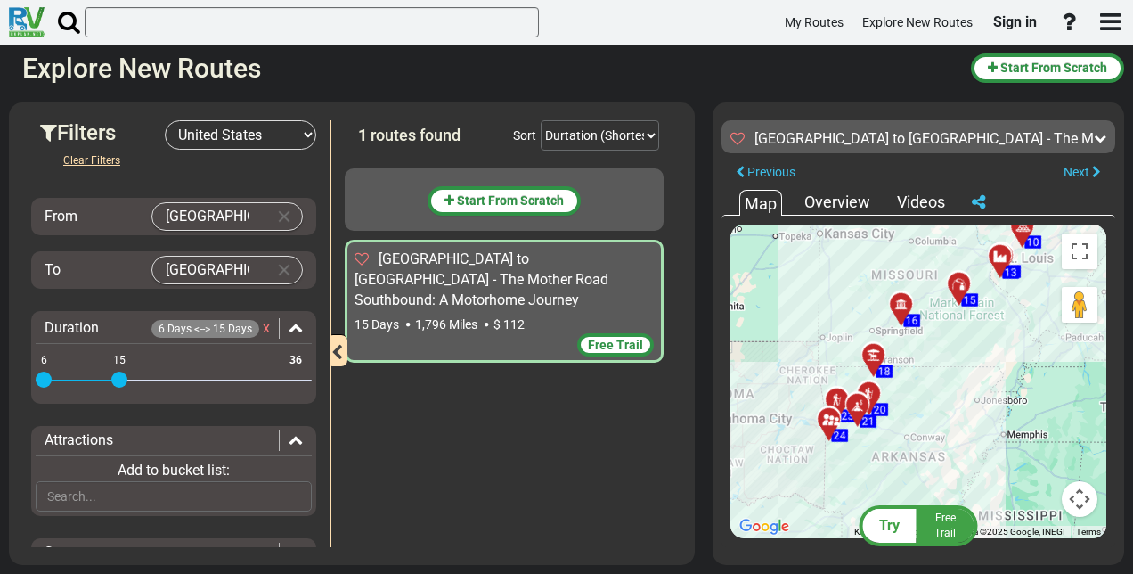
drag, startPoint x: 939, startPoint y: 428, endPoint x: 977, endPoint y: 367, distance: 72.4
click at [976, 367] on div "To activate drag with keyboard, press Alt + Enter. Once in keyboard drag state,…" at bounding box center [918, 380] width 376 height 313
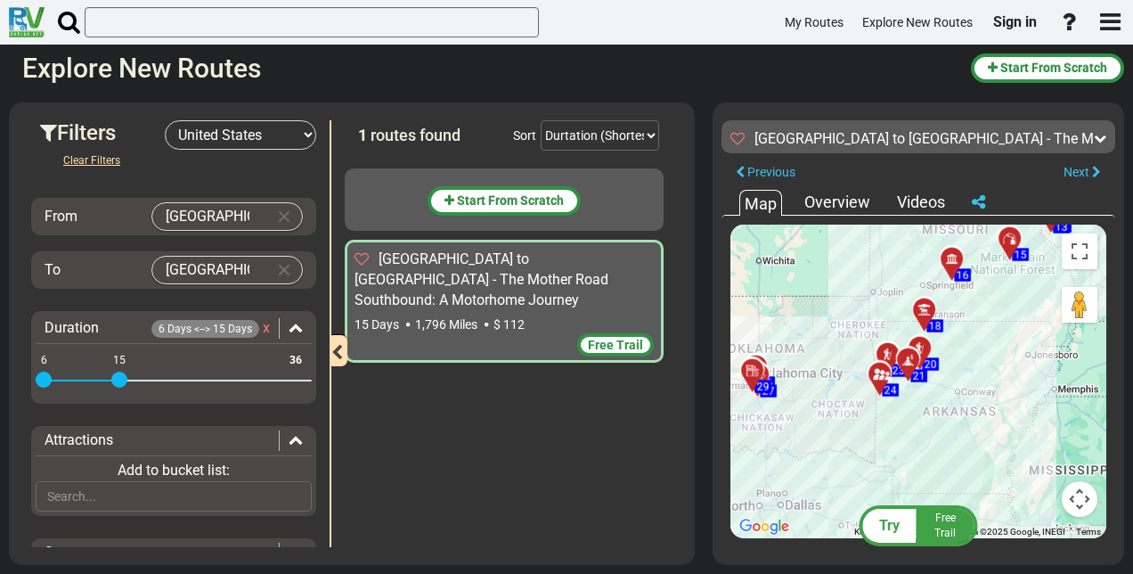
drag, startPoint x: 930, startPoint y: 420, endPoint x: 980, endPoint y: 373, distance: 69.3
click at [980, 373] on div "To activate drag with keyboard, press Alt + Enter. Once in keyboard drag state,…" at bounding box center [918, 380] width 376 height 313
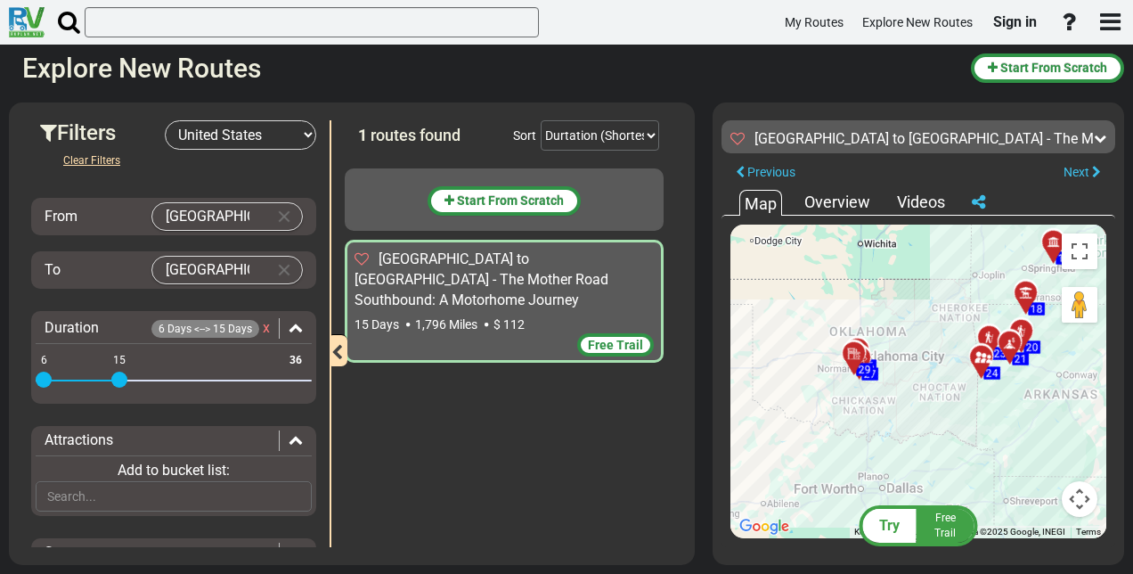
drag, startPoint x: 896, startPoint y: 407, endPoint x: 994, endPoint y: 389, distance: 99.6
click at [1001, 389] on div "To activate drag with keyboard, press Alt + Enter. Once in keyboard drag state,…" at bounding box center [918, 380] width 376 height 313
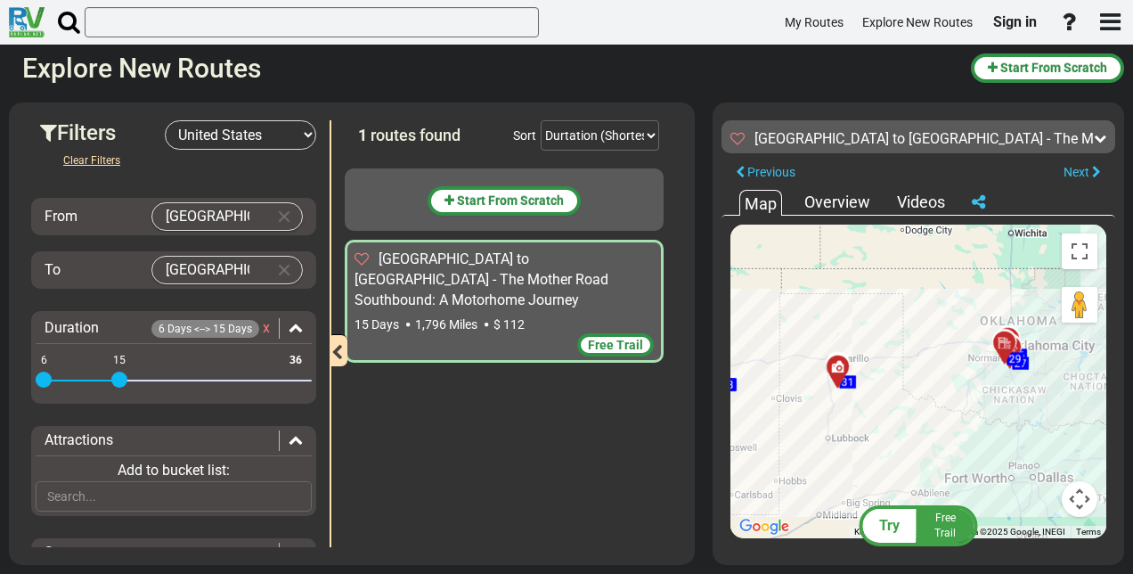
drag, startPoint x: 848, startPoint y: 396, endPoint x: 1001, endPoint y: 385, distance: 153.6
click at [1000, 385] on div "To activate drag with keyboard, press Alt + Enter. Once in keyboard drag state,…" at bounding box center [918, 380] width 376 height 313
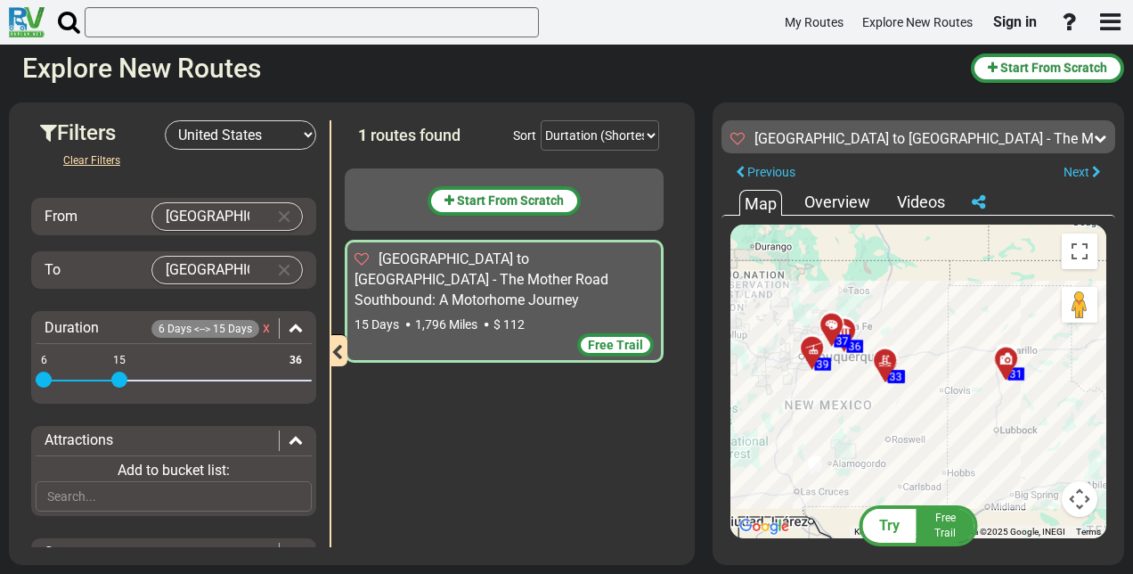
drag, startPoint x: 858, startPoint y: 399, endPoint x: 1024, endPoint y: 393, distance: 165.8
click at [1024, 393] on div "To activate drag with keyboard, press Alt + Enter. Once in keyboard drag state,…" at bounding box center [918, 380] width 376 height 313
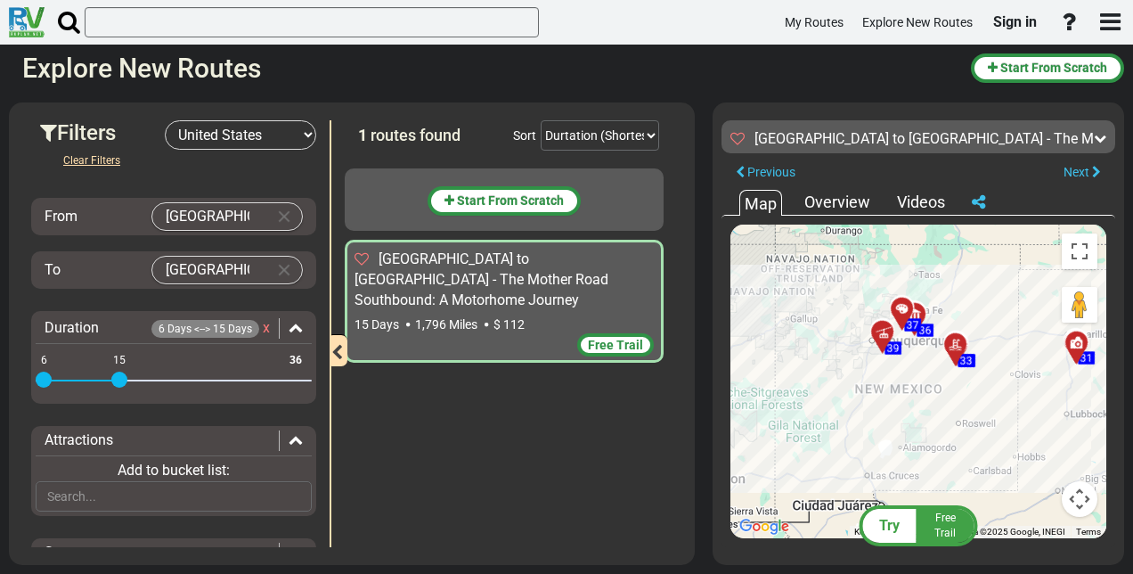
drag, startPoint x: 864, startPoint y: 414, endPoint x: 936, endPoint y: 397, distance: 74.1
click at [936, 397] on div "To activate drag with keyboard, press Alt + Enter. Once in keyboard drag state,…" at bounding box center [918, 380] width 376 height 313
click at [1090, 176] on button "Next" at bounding box center [1082, 172] width 66 height 24
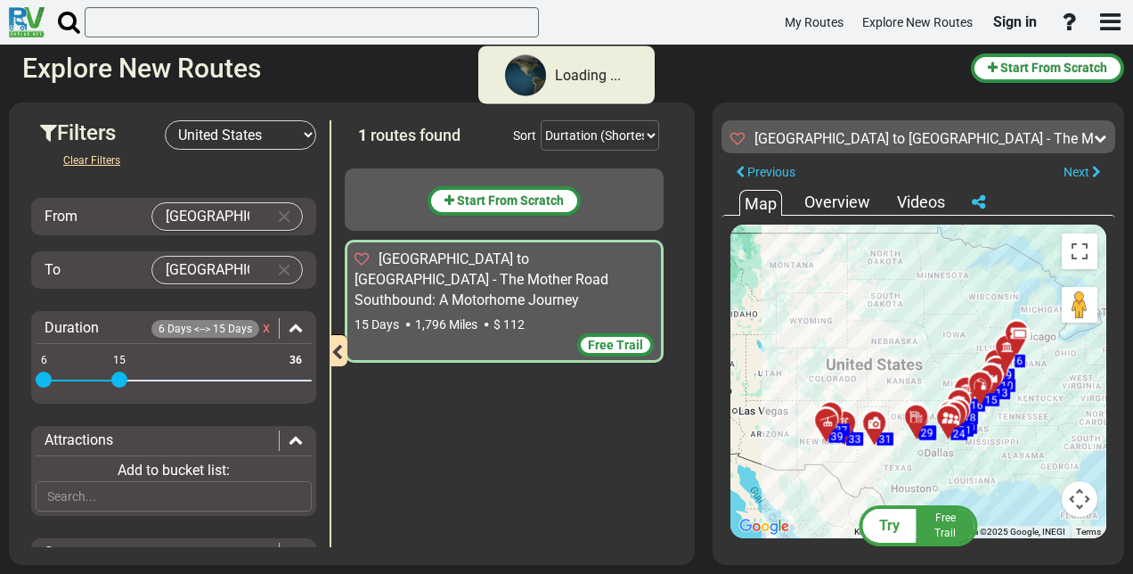
click at [834, 204] on div "Overview" at bounding box center [837, 202] width 75 height 23
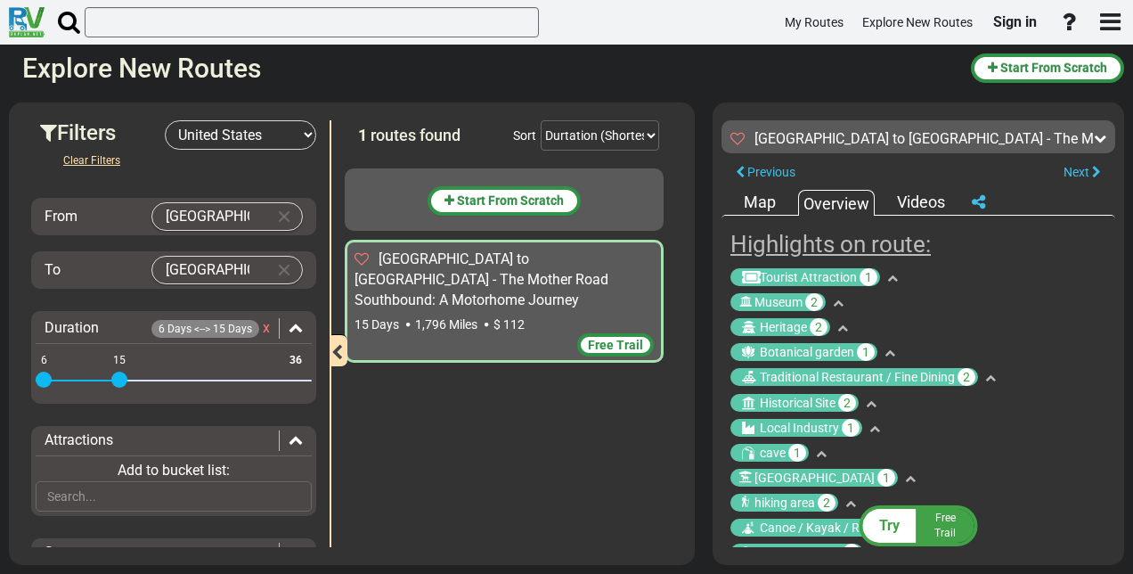
scroll to position [2233, 0]
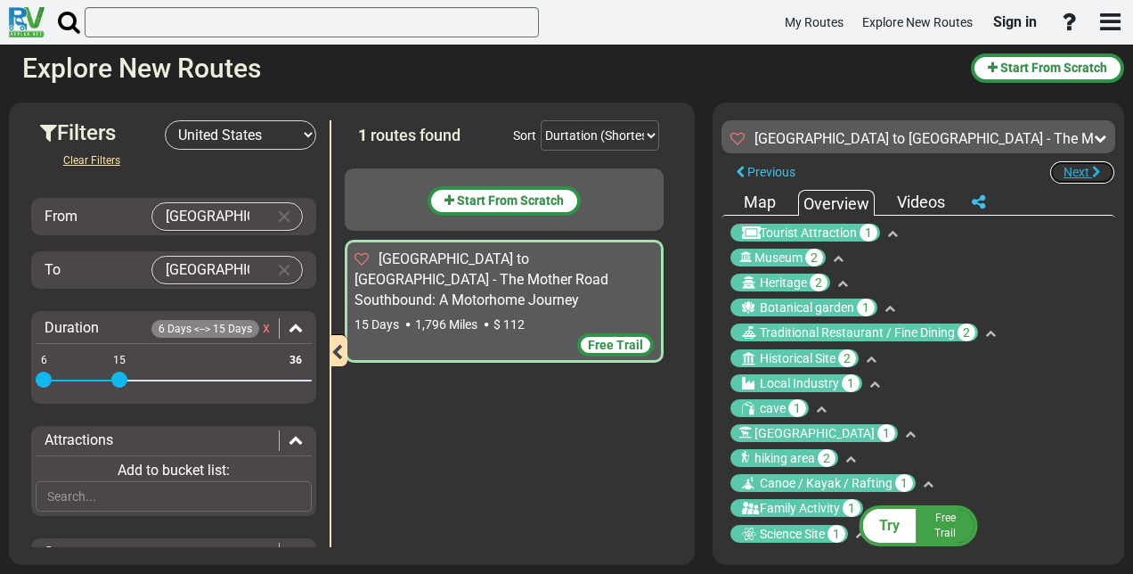
click at [1079, 163] on button "Next" at bounding box center [1082, 172] width 66 height 24
click at [651, 136] on select "Durtation (Shortest) Durtation (Longest) Distance (Shortest) Distance (Longest)…" at bounding box center [600, 135] width 118 height 30
click at [481, 146] on div "1 routes found Sort Durtation (Shortest) Durtation (Longest) Distance (Shortest…" at bounding box center [509, 135] width 328 height 30
click at [501, 201] on span "Start From Scratch" at bounding box center [510, 200] width 107 height 14
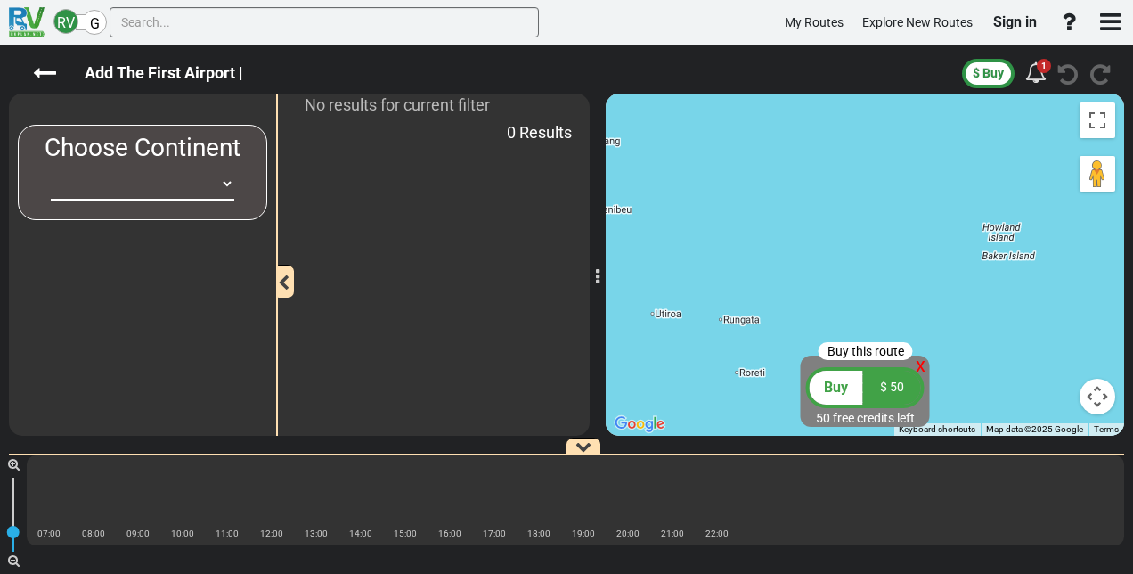
click at [227, 183] on select "Africa Asia Australia Canada Europe New Zealand South America United States" at bounding box center [142, 183] width 183 height 33
select select "number:2"
click at [51, 167] on select "Africa Asia Australia Canada Europe New Zealand South America United States" at bounding box center [142, 183] width 183 height 33
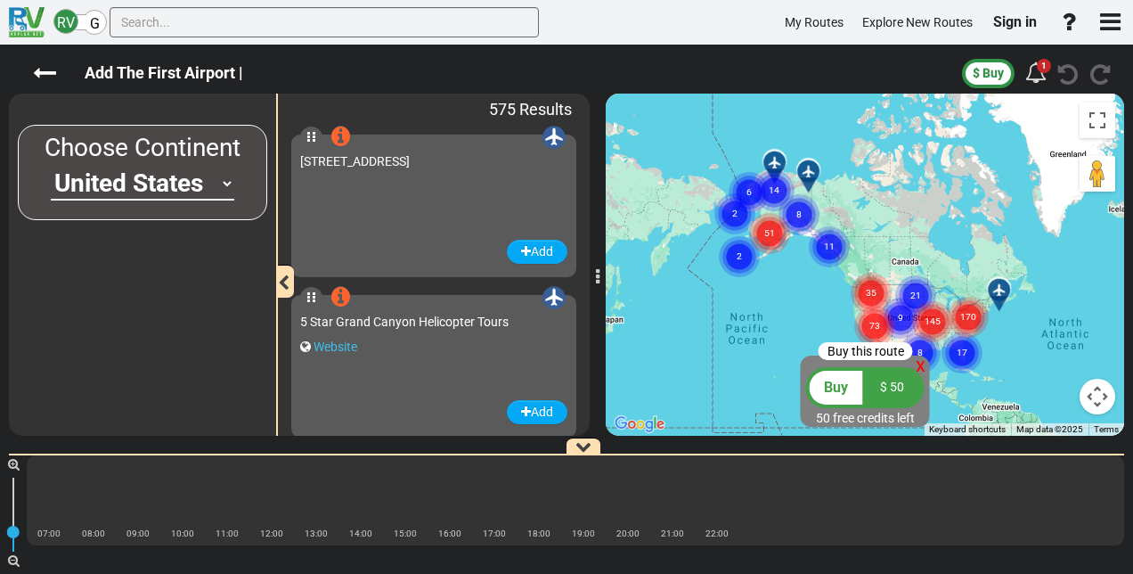
click at [226, 182] on select "Africa Asia Australia Canada Europe New Zealand South America United States" at bounding box center [142, 183] width 183 height 33
click at [51, 167] on select "Africa Asia Australia Canada Europe New Zealand South America United States" at bounding box center [142, 183] width 183 height 33
click at [1042, 77] on icon at bounding box center [1035, 71] width 21 height 21
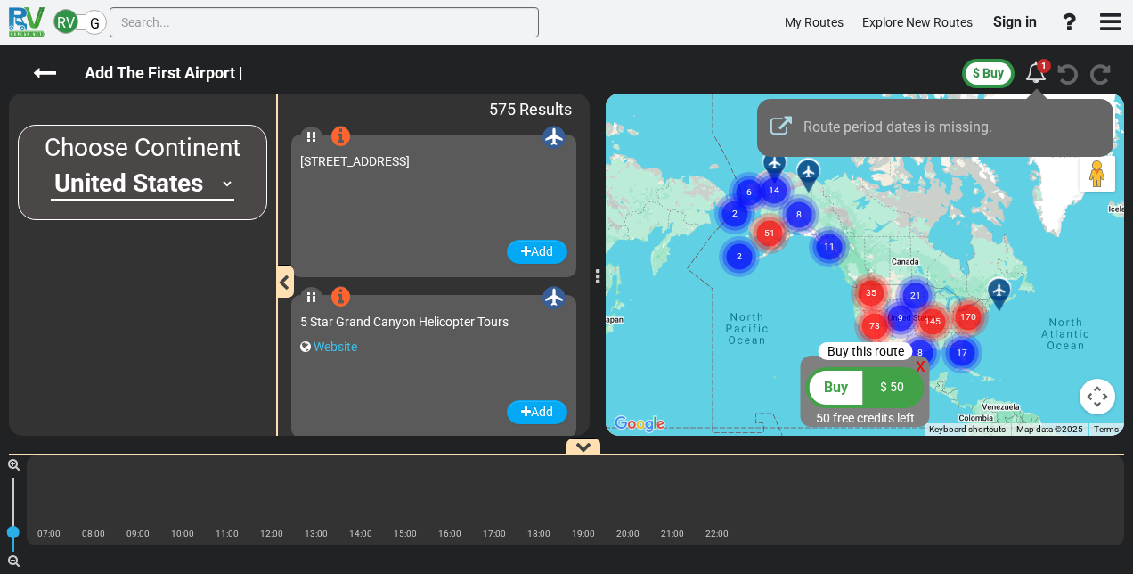
click at [45, 73] on div at bounding box center [566, 287] width 1133 height 574
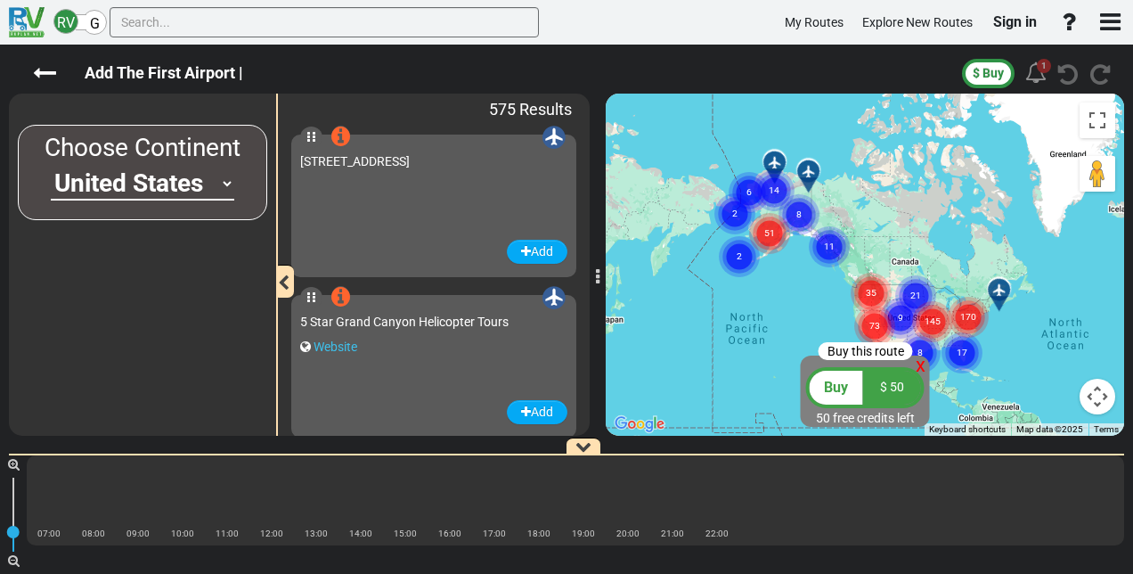
click at [1033, 73] on icon at bounding box center [1035, 71] width 21 height 21
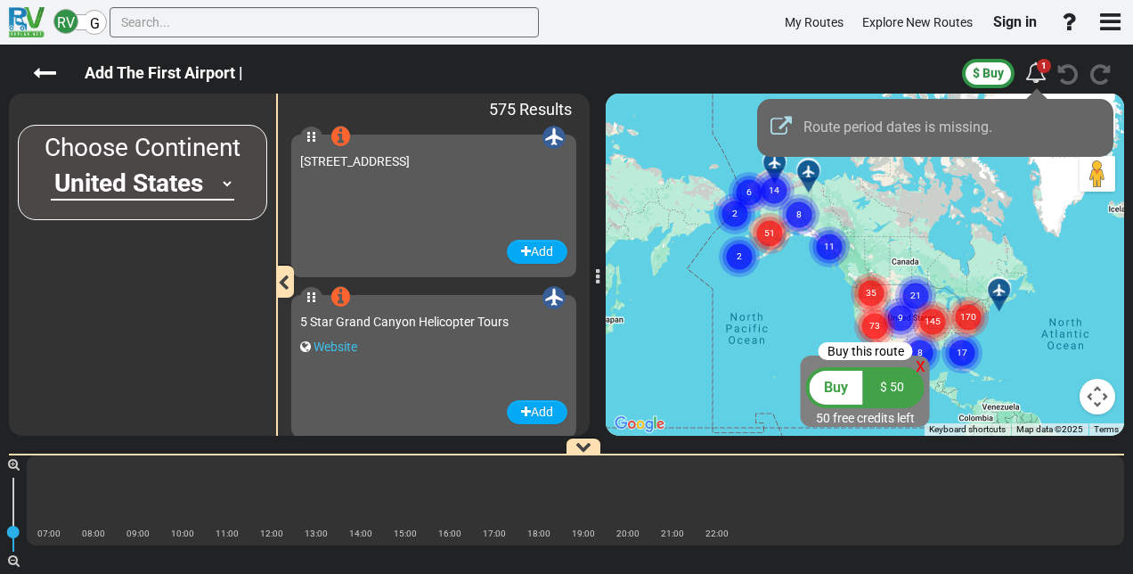
click at [850, 130] on span "Route period dates is missing." at bounding box center [897, 126] width 189 height 17
